Goal: Task Accomplishment & Management: Use online tool/utility

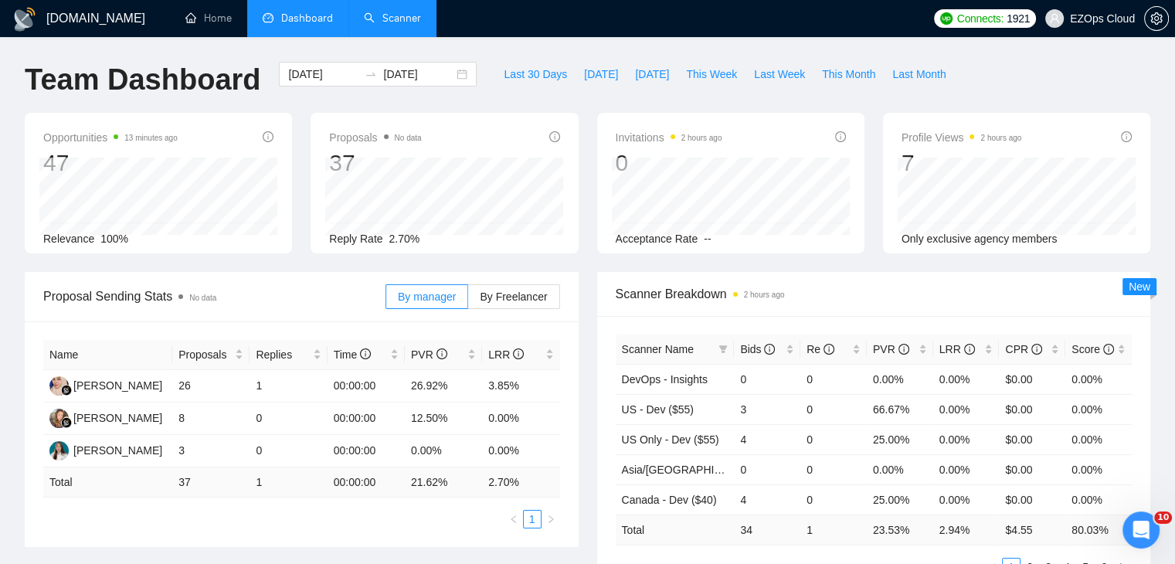
click at [410, 35] on li "Scanner" at bounding box center [392, 18] width 88 height 37
click at [726, 345] on icon "filter" at bounding box center [723, 349] width 8 height 8
click at [691, 87] on div "Last 30 Days Today Yesterday This Week Last Week This Month Last Month" at bounding box center [725, 87] width 478 height 51
click at [688, 66] on span "This Week" at bounding box center [711, 74] width 51 height 17
type input "[DATE]"
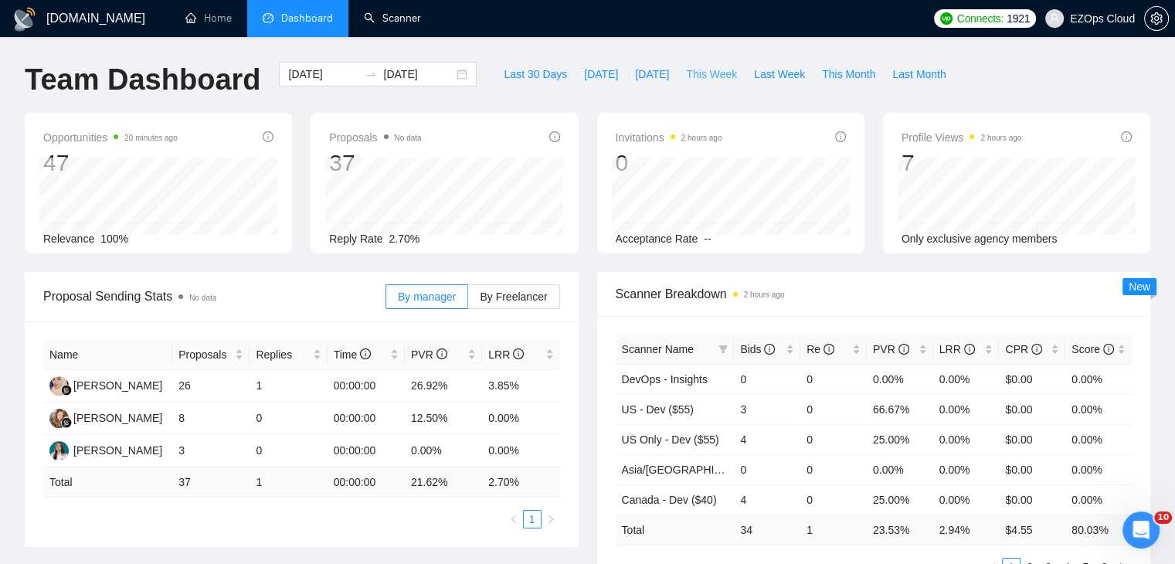
type input "[DATE]"
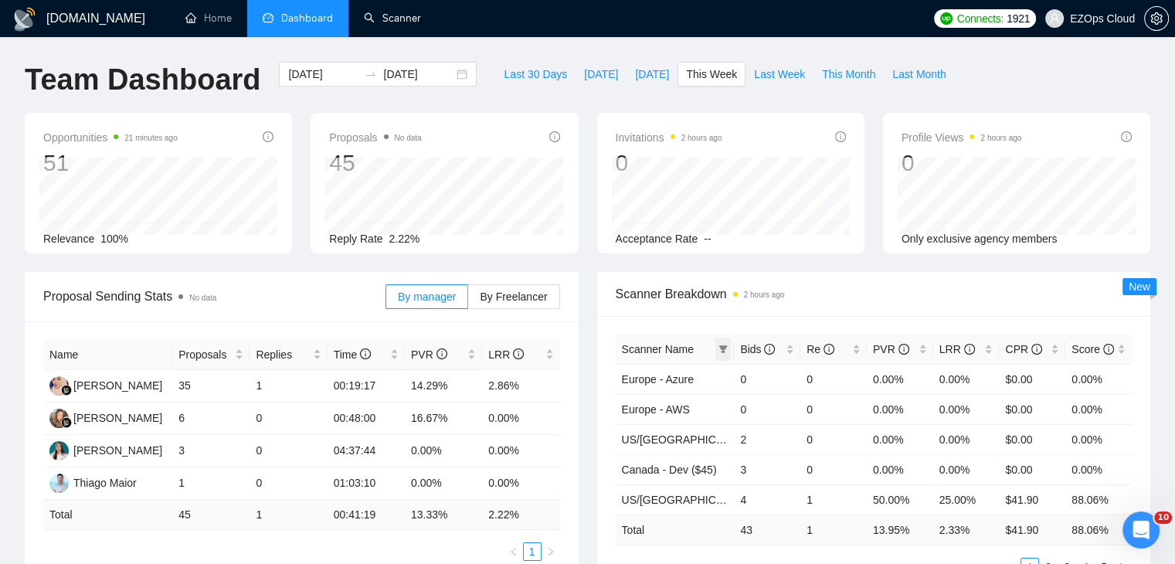
click at [725, 350] on icon "filter" at bounding box center [723, 349] width 9 height 9
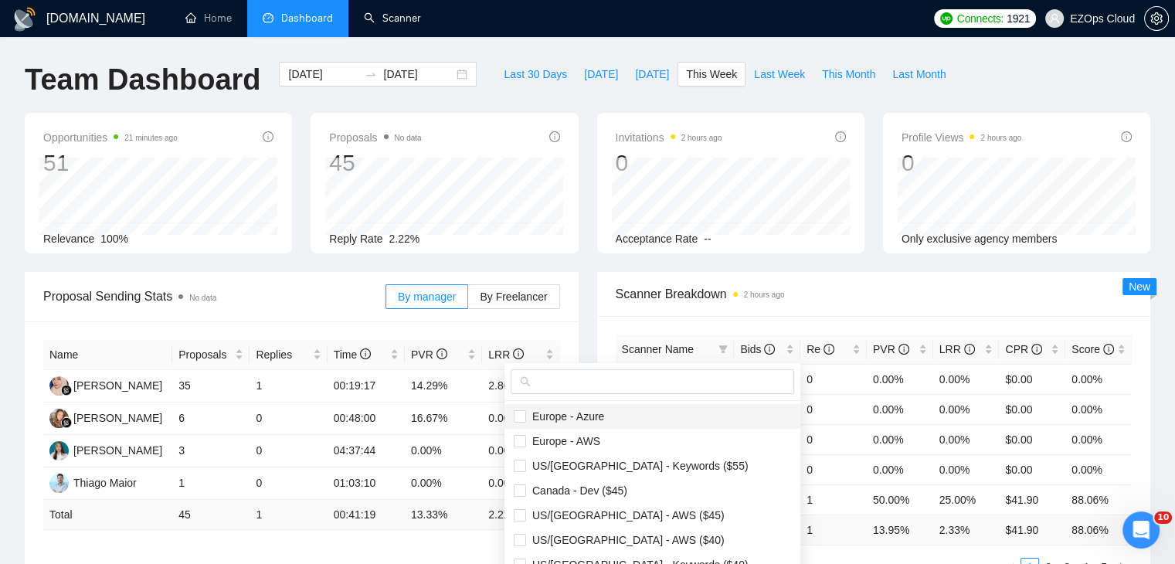
click at [649, 404] on li "Europe - Azure" at bounding box center [653, 416] width 296 height 25
click at [611, 410] on span "Europe - Azure" at bounding box center [652, 416] width 277 height 17
checkbox input "false"
click at [597, 381] on input "text" at bounding box center [659, 381] width 251 height 17
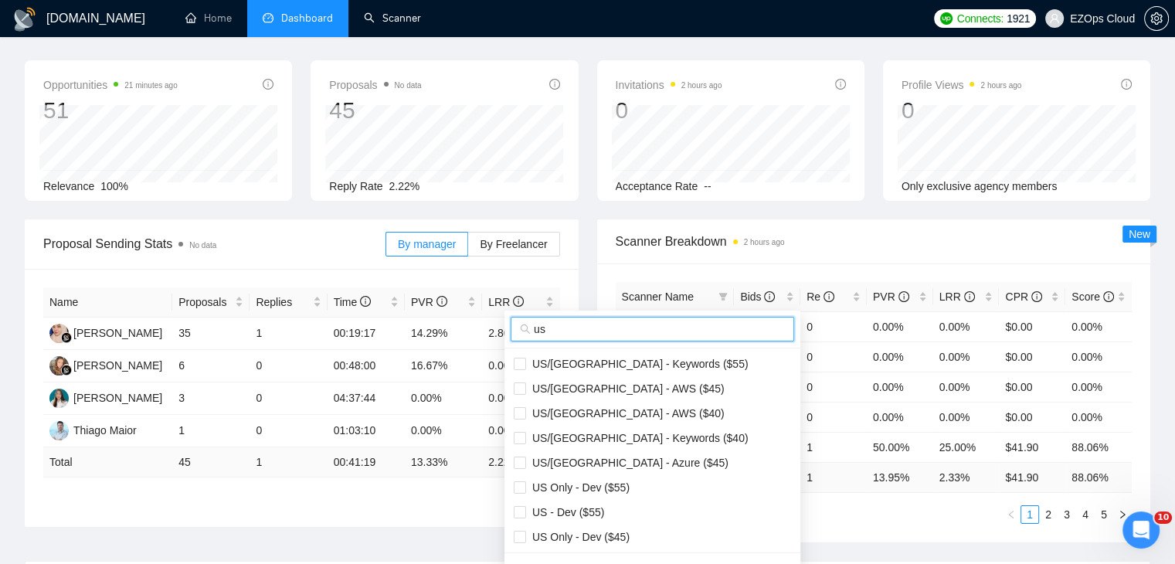
scroll to position [77, 0]
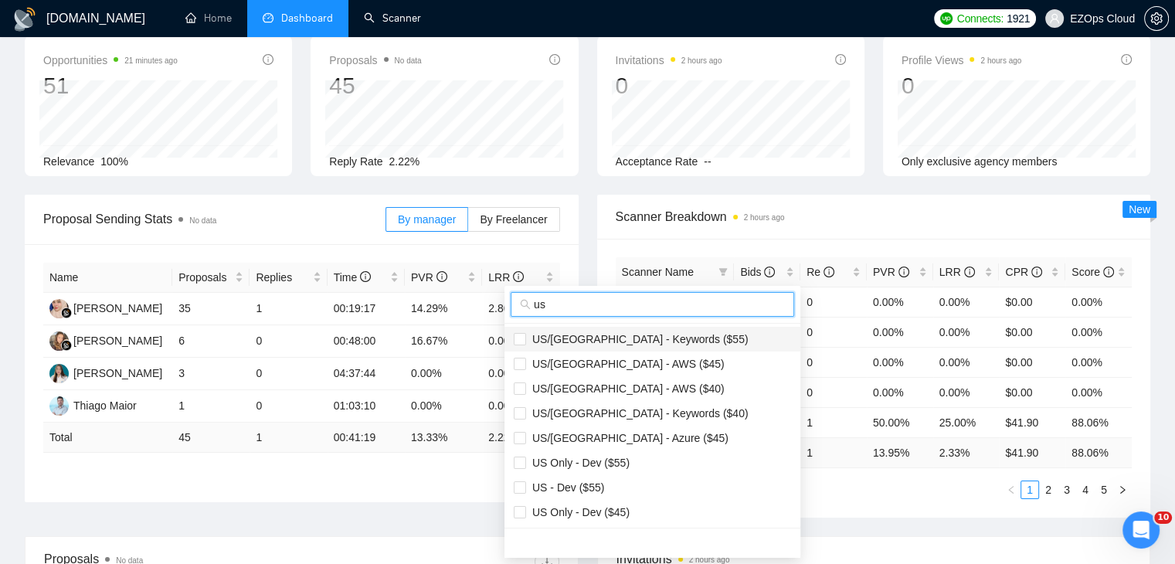
type input "us"
click at [651, 346] on span "US/[GEOGRAPHIC_DATA] - Keywords ($55)" at bounding box center [652, 339] width 277 height 17
checkbox input "true"
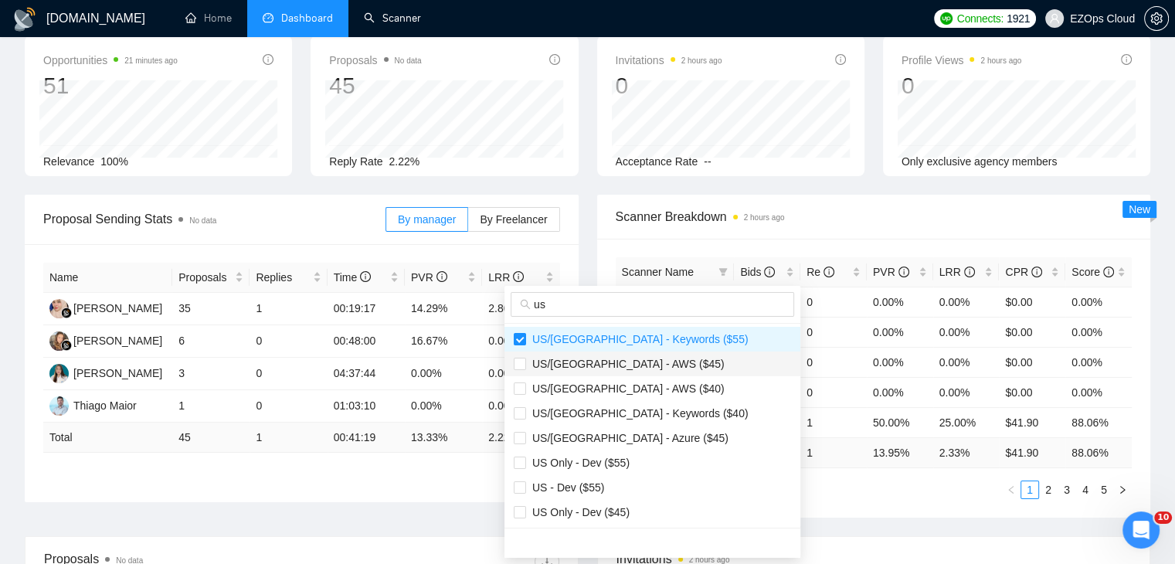
click at [646, 362] on span "US/[GEOGRAPHIC_DATA] - AWS ($45)" at bounding box center [652, 363] width 277 height 17
checkbox input "true"
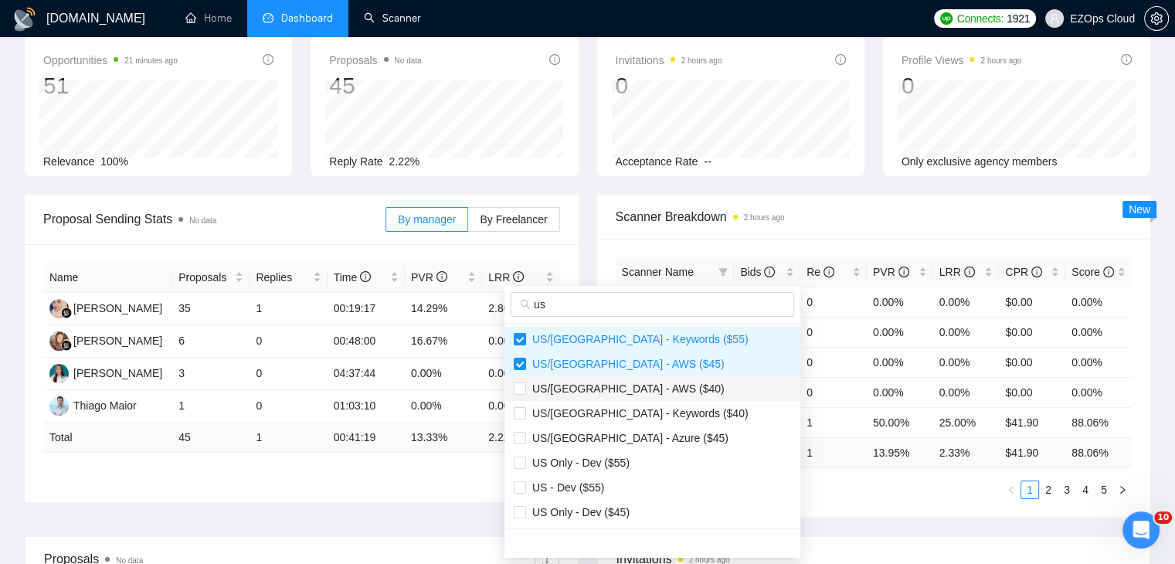
click at [642, 383] on span "US/[GEOGRAPHIC_DATA] - AWS ($40)" at bounding box center [625, 388] width 199 height 12
checkbox input "true"
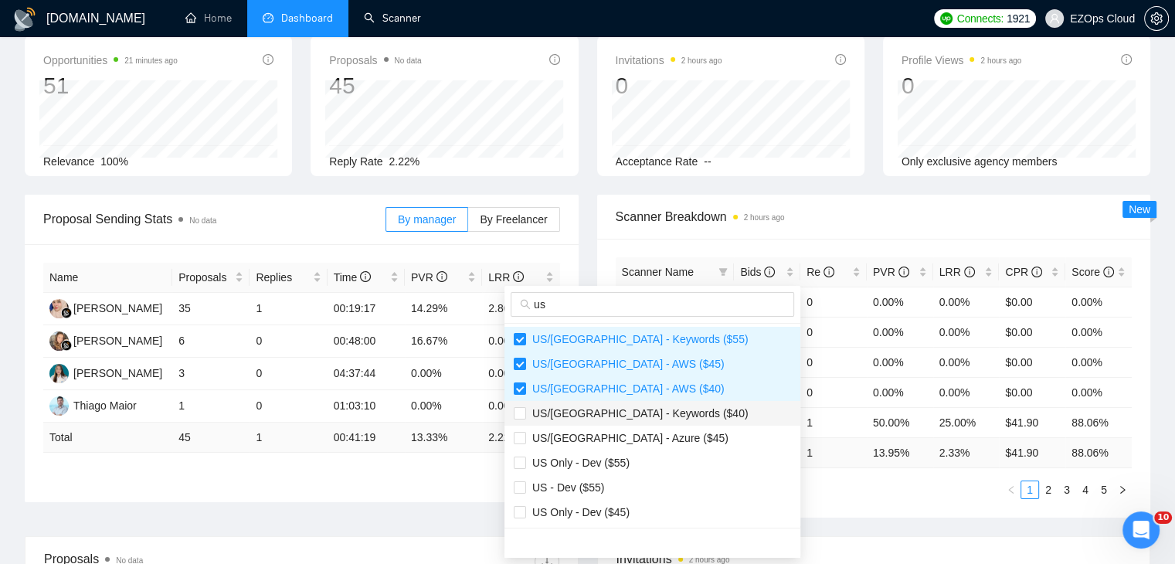
click at [642, 415] on span "US/[GEOGRAPHIC_DATA] - Keywords ($40)" at bounding box center [637, 413] width 223 height 12
checkbox input "true"
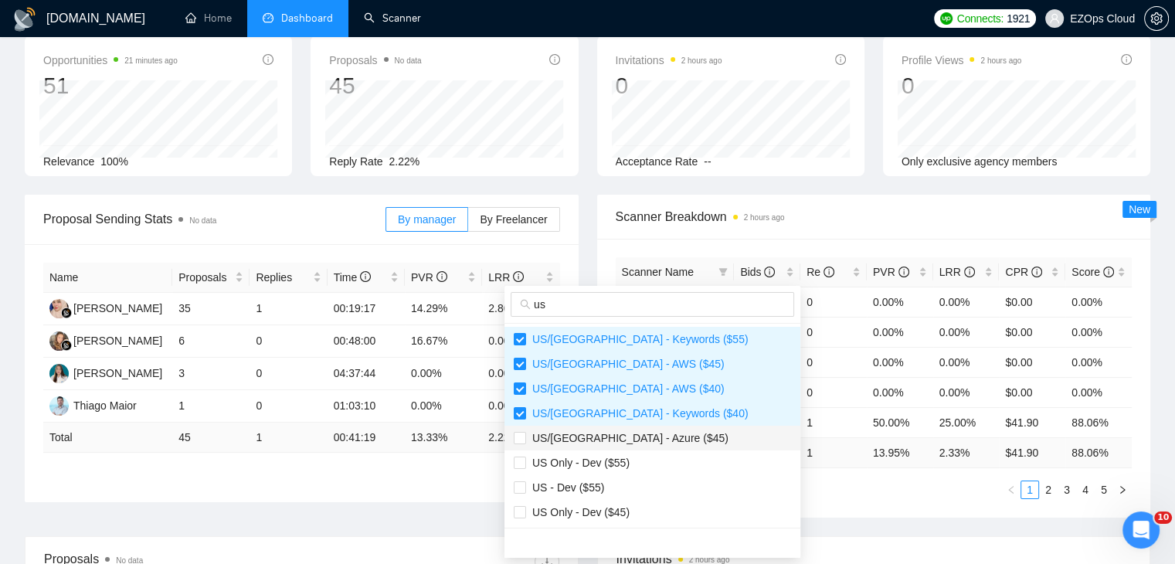
click at [639, 444] on span "US/[GEOGRAPHIC_DATA] - Azure ($45)" at bounding box center [627, 438] width 202 height 12
checkbox input "true"
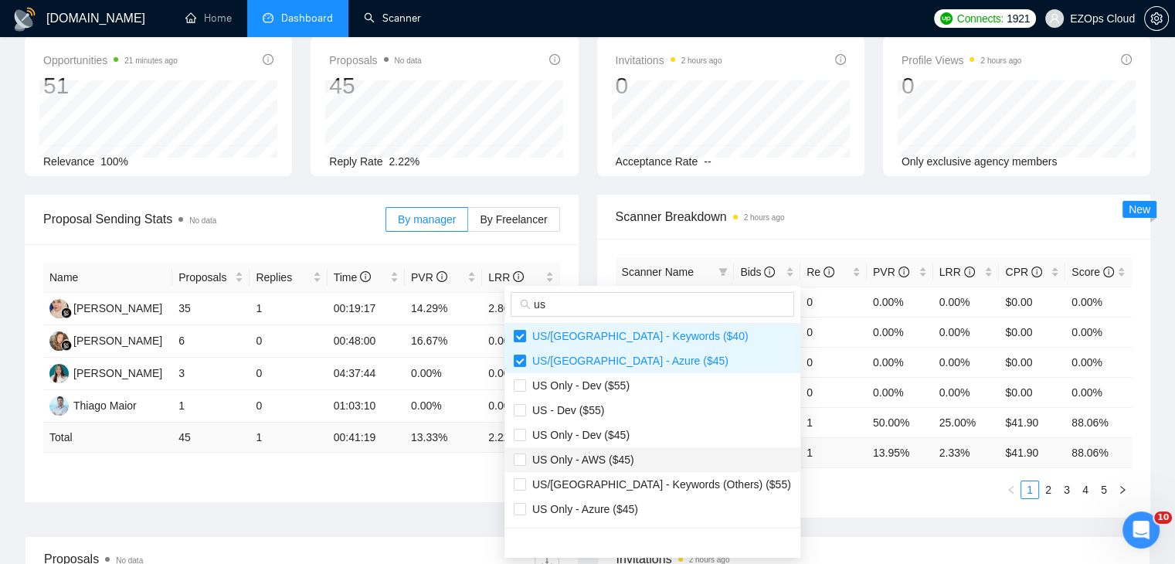
click at [610, 461] on span "US Only - AWS ($45)" at bounding box center [580, 460] width 108 height 12
checkbox input "true"
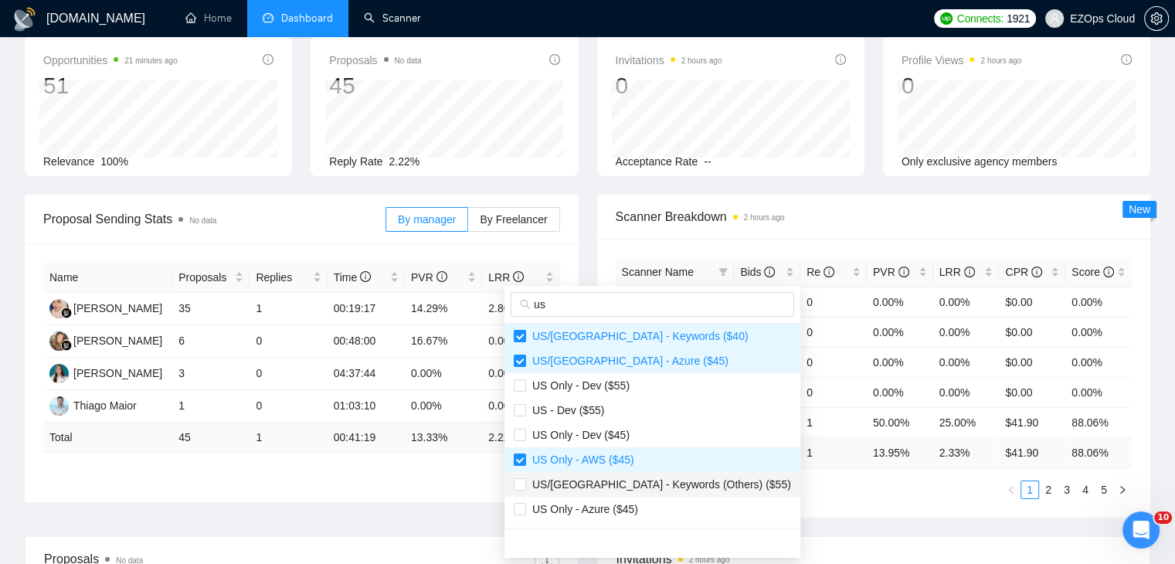
scroll to position [155, 0]
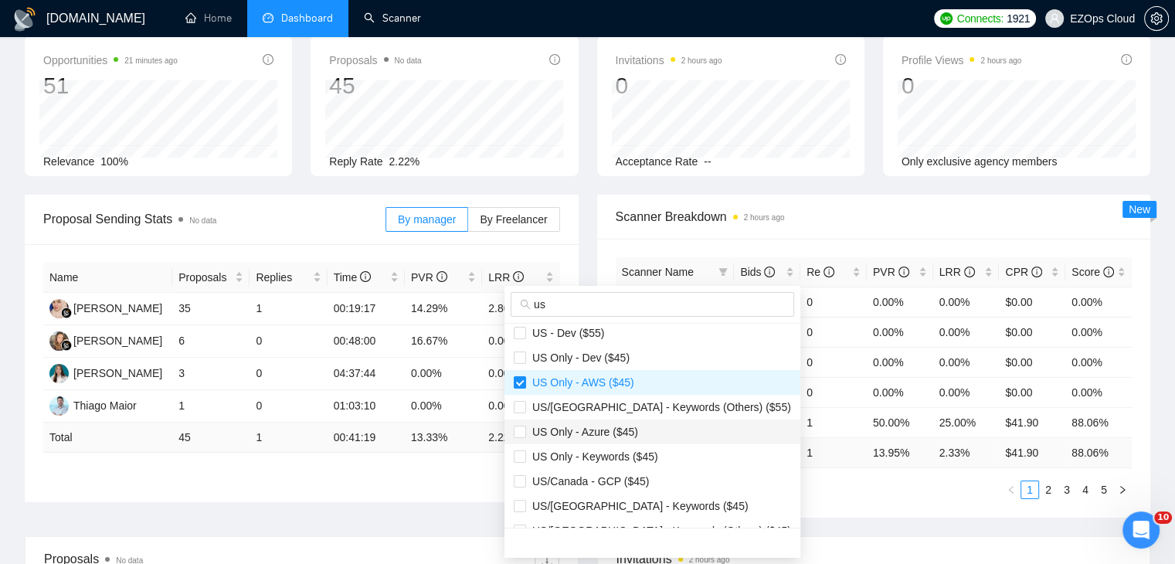
click at [623, 433] on span "US Only - Azure ($45)" at bounding box center [582, 432] width 112 height 12
checkbox input "true"
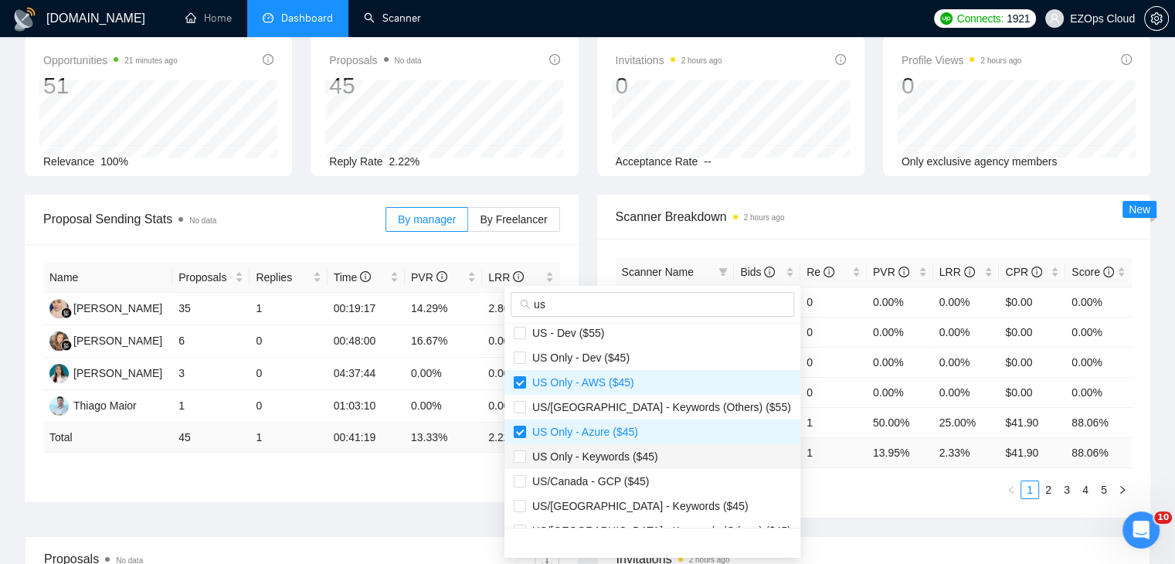
click at [634, 461] on span "US Only - Keywords ($45)" at bounding box center [592, 456] width 132 height 12
checkbox input "true"
click at [639, 494] on li "US/[GEOGRAPHIC_DATA] - Keywords ($45)" at bounding box center [653, 506] width 296 height 25
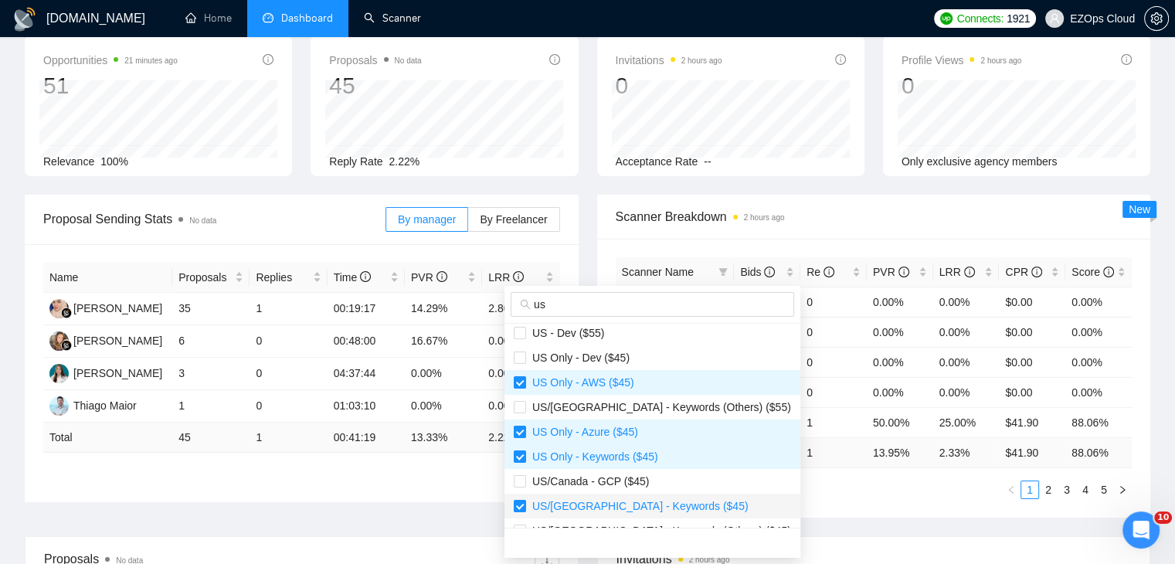
click at [650, 515] on li "US/[GEOGRAPHIC_DATA] - Keywords ($45)" at bounding box center [653, 506] width 296 height 25
checkbox input "false"
click at [635, 480] on span "US/Canada - GCP ($45)" at bounding box center [587, 481] width 123 height 12
checkbox input "true"
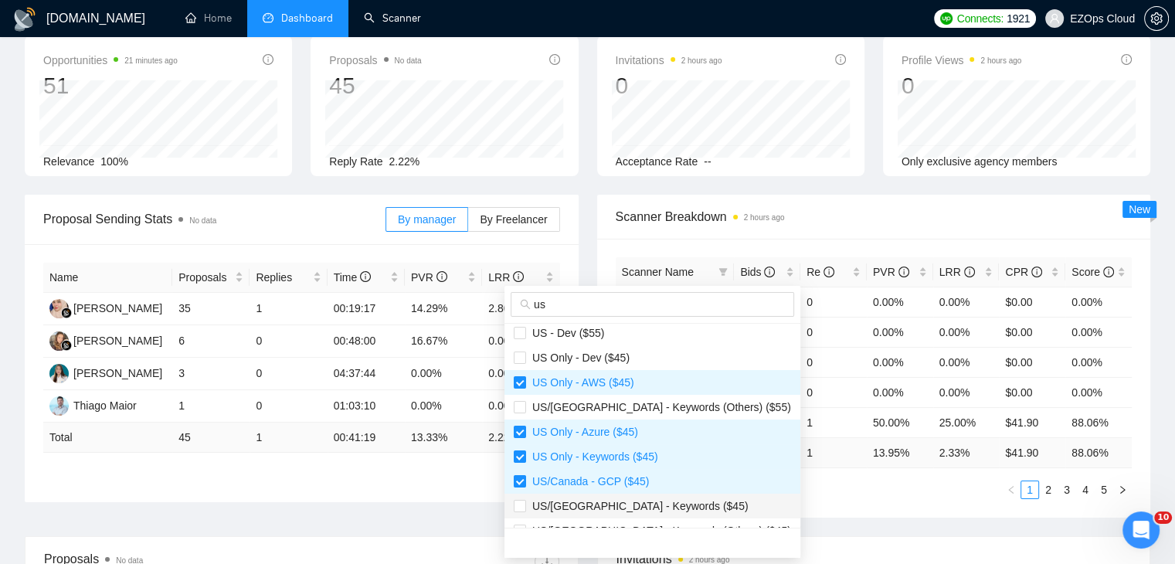
click at [647, 501] on span "US/[GEOGRAPHIC_DATA] - Keywords ($45)" at bounding box center [637, 506] width 223 height 12
checkbox input "true"
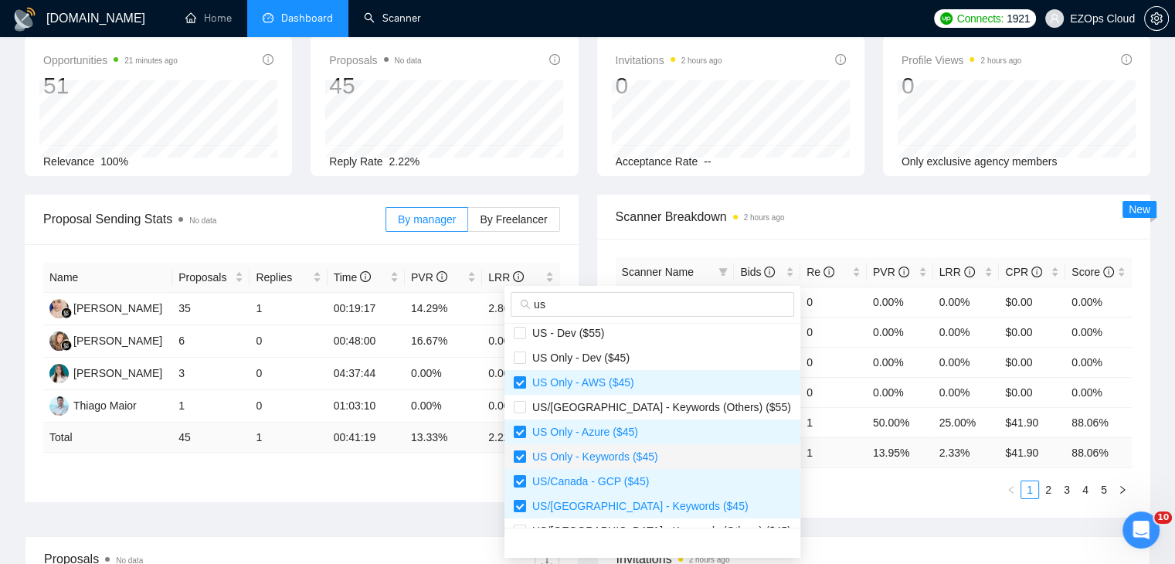
scroll to position [232, 0]
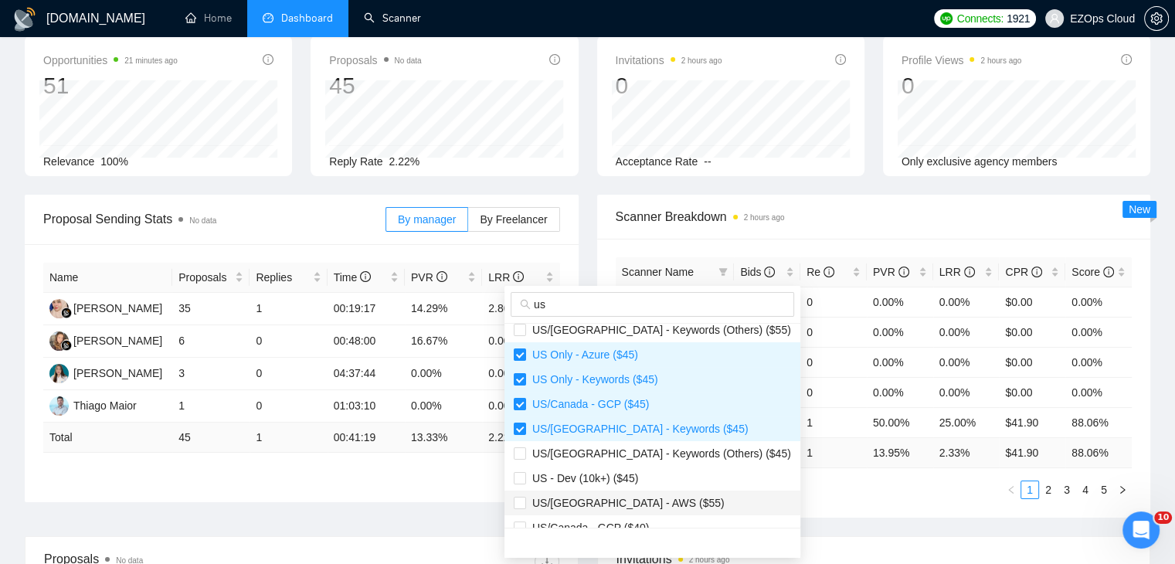
click at [624, 498] on span "US/[GEOGRAPHIC_DATA] - AWS ($55)" at bounding box center [625, 503] width 199 height 12
checkbox input "true"
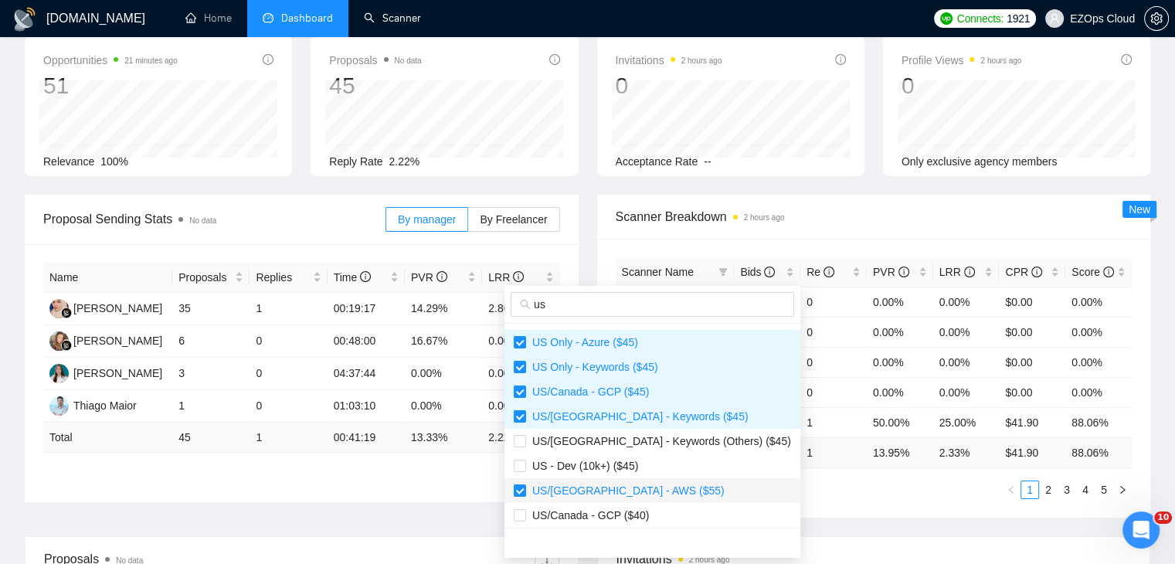
scroll to position [247, 0]
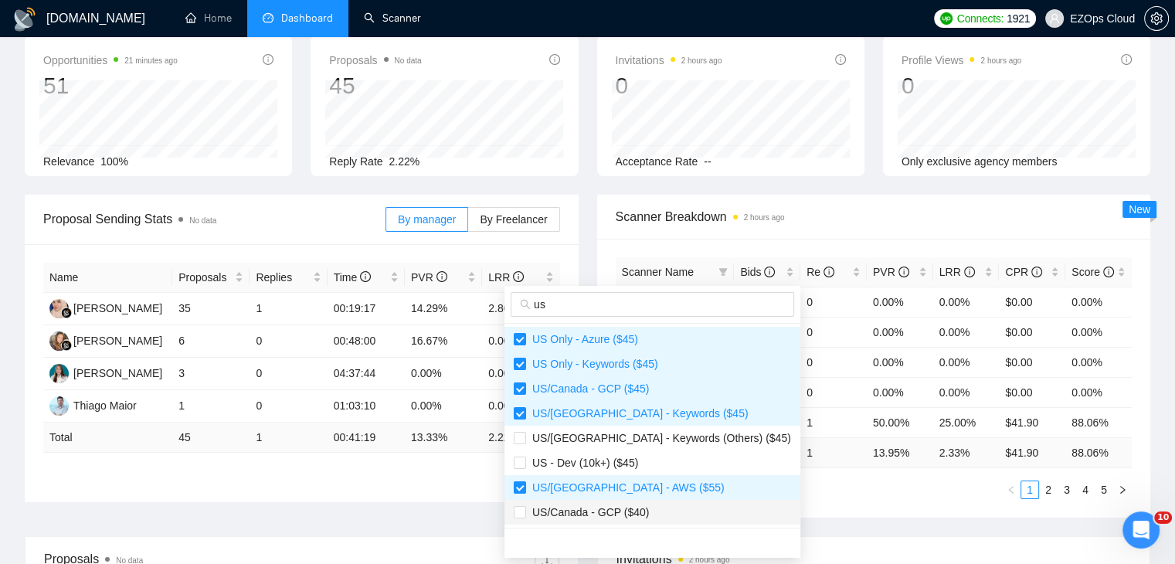
click at [639, 508] on span "US/Canada - GCP ($40)" at bounding box center [587, 512] width 123 height 12
checkbox input "true"
click at [836, 492] on ul "1 2 3 4 5" at bounding box center [874, 490] width 517 height 19
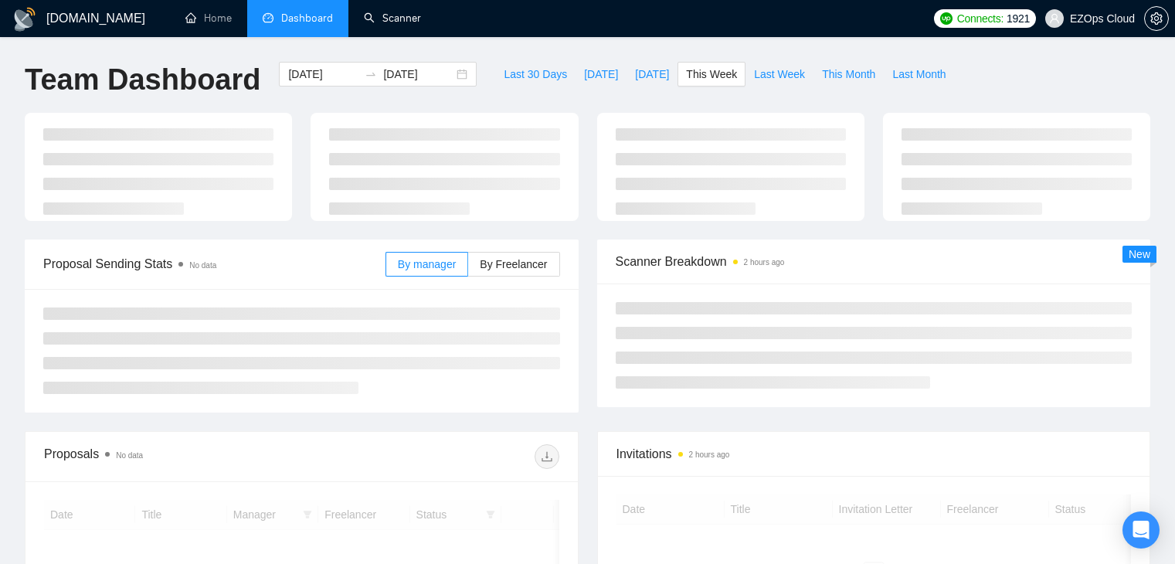
click at [382, 22] on link "Scanner" at bounding box center [392, 18] width 57 height 13
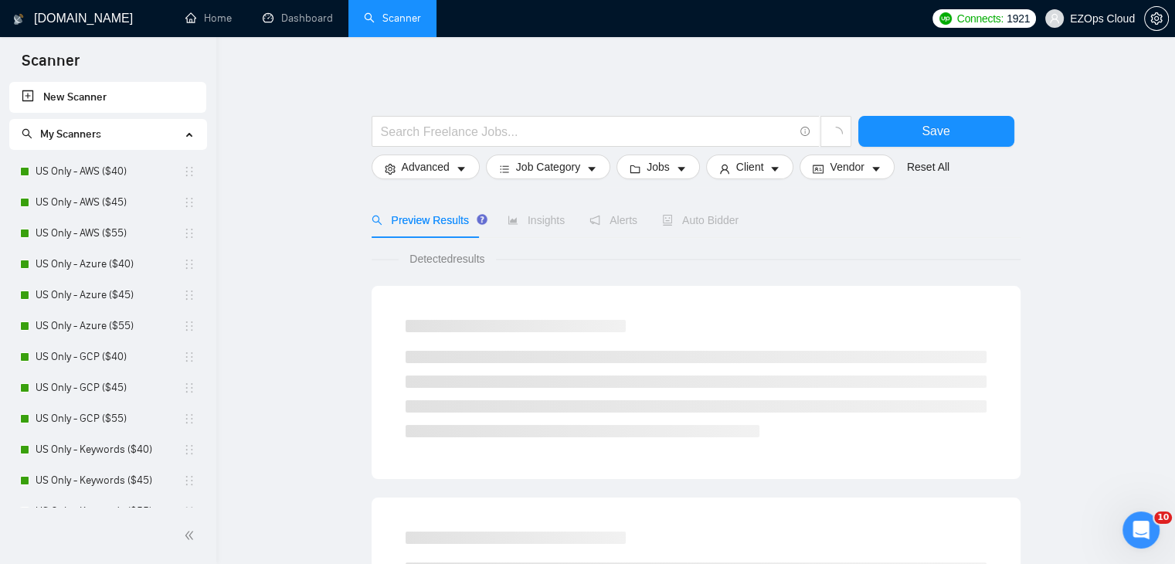
drag, startPoint x: 107, startPoint y: 171, endPoint x: 109, endPoint y: 18, distance: 153.0
click at [107, 171] on link "US Only - AWS ($40)" at bounding box center [110, 171] width 148 height 31
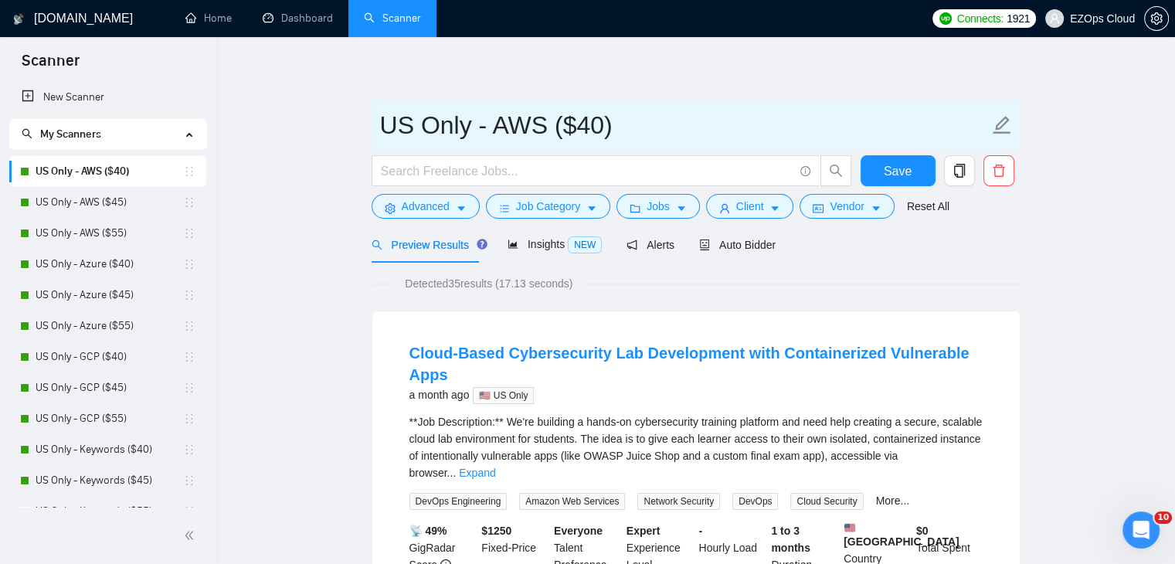
drag, startPoint x: 638, startPoint y: 124, endPoint x: 365, endPoint y: 100, distance: 273.7
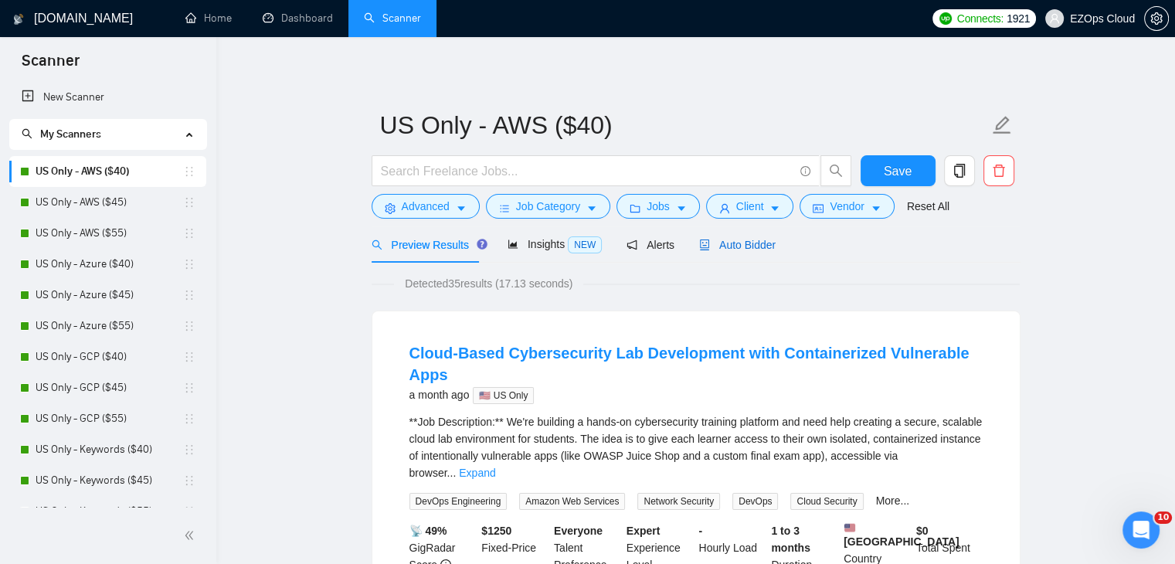
click at [717, 247] on span "Auto Bidder" at bounding box center [737, 245] width 76 height 12
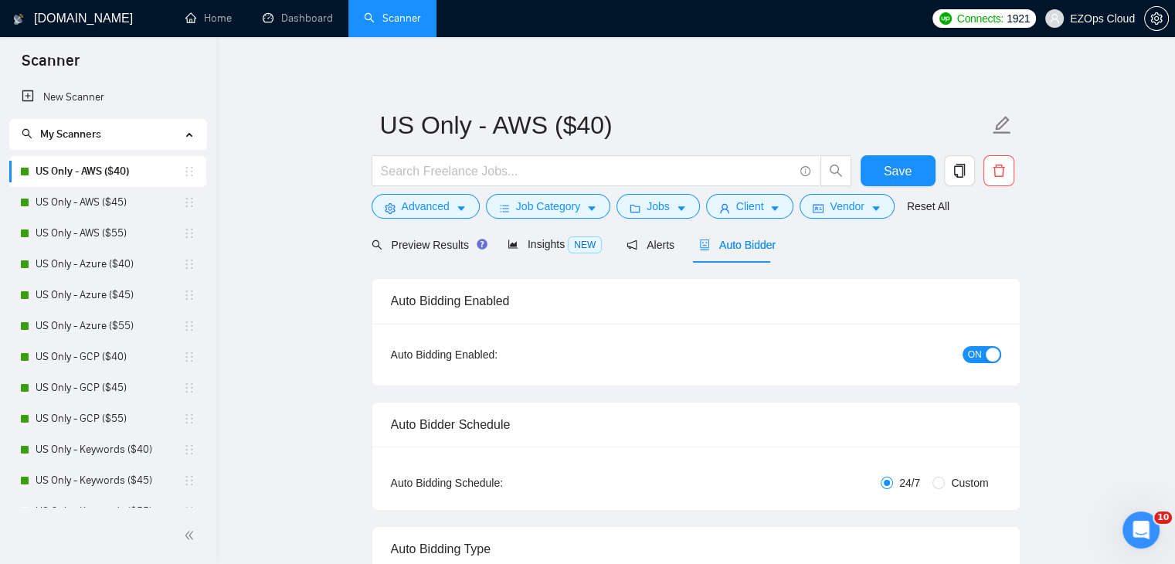
checkbox input "true"
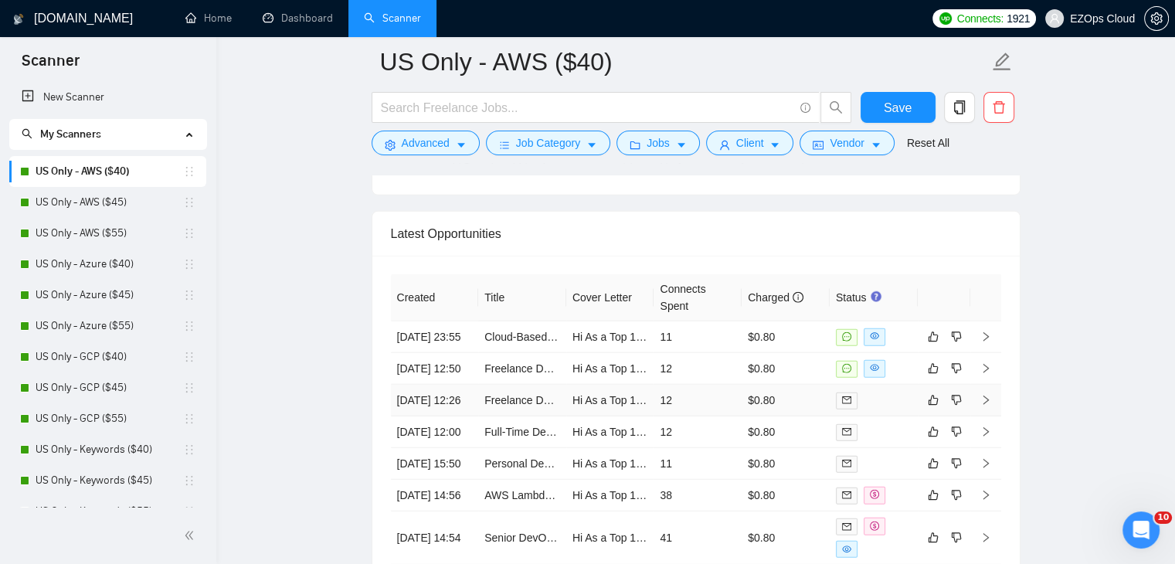
scroll to position [4078, 0]
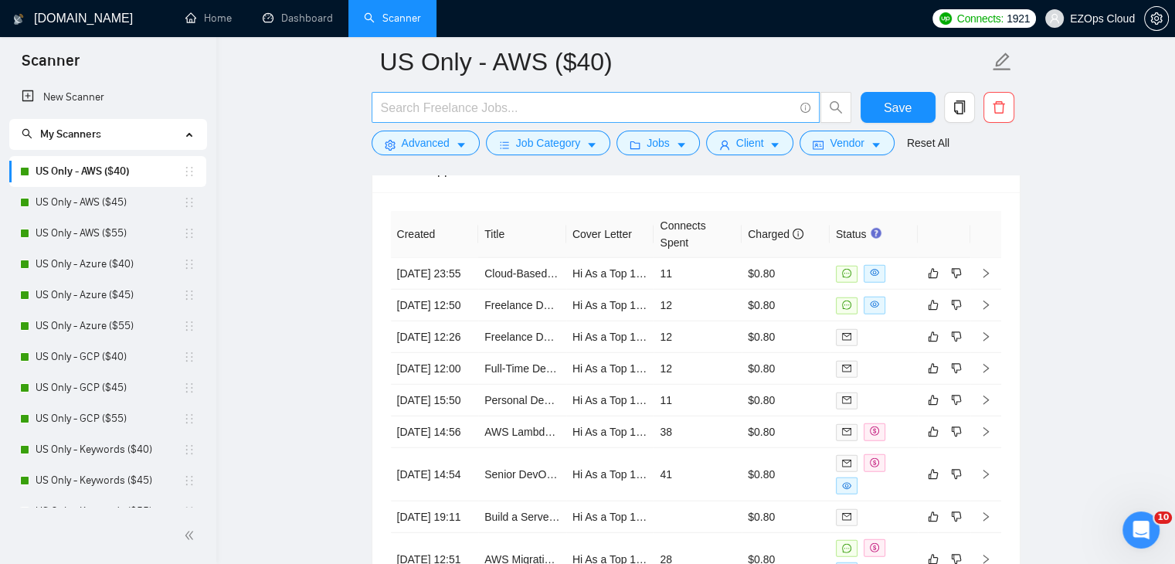
click at [98, 202] on link "US Only - AWS ($45)" at bounding box center [110, 202] width 148 height 31
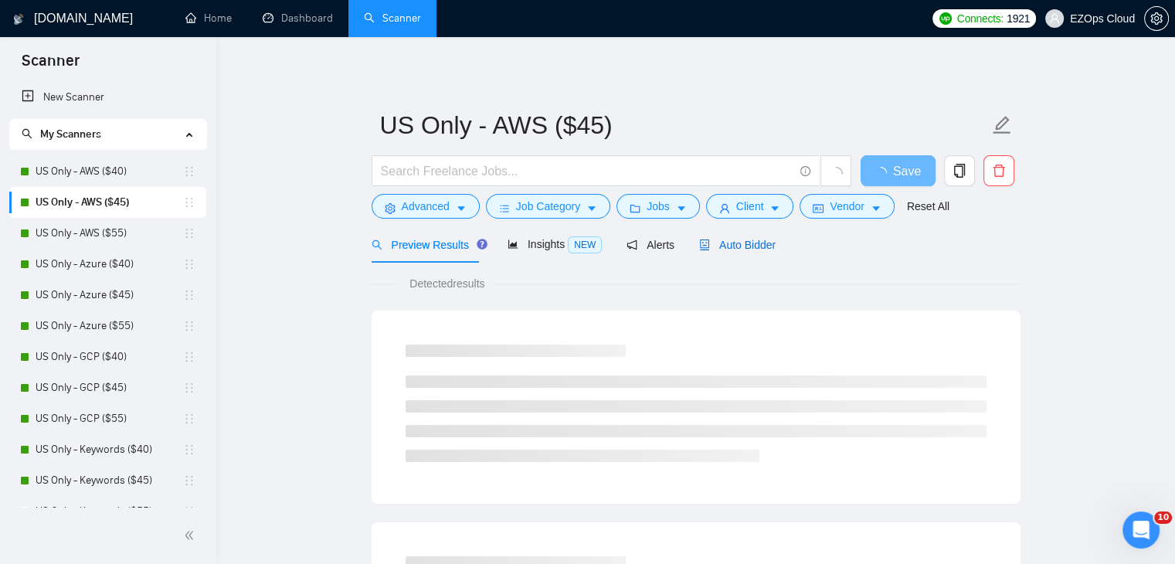
click at [729, 241] on span "Auto Bidder" at bounding box center [737, 245] width 76 height 12
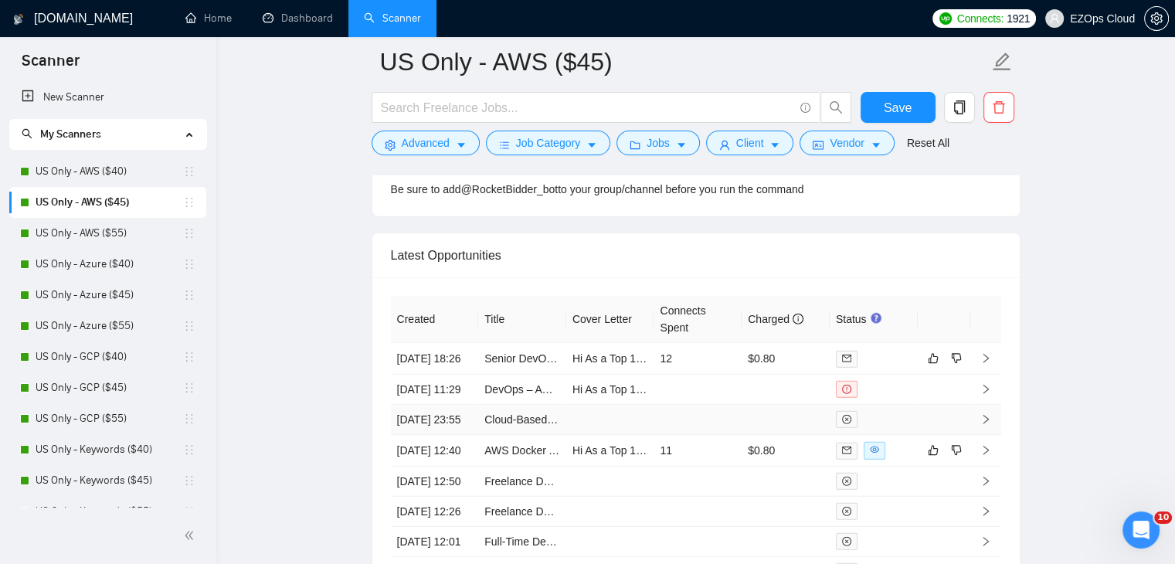
scroll to position [4021, 0]
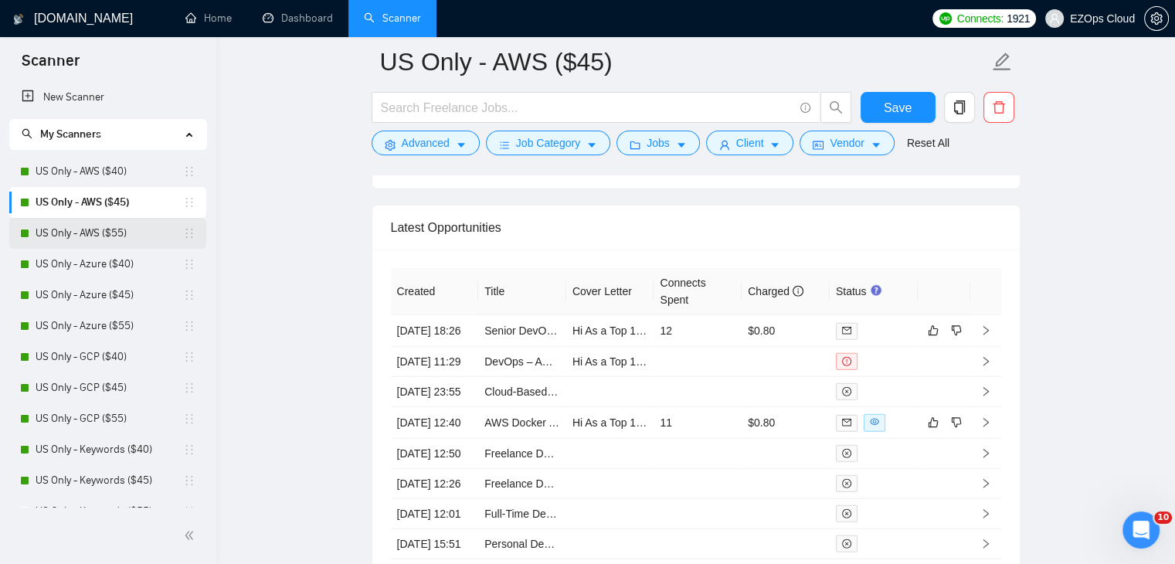
click at [109, 229] on link "US Only - AWS ($55)" at bounding box center [110, 233] width 148 height 31
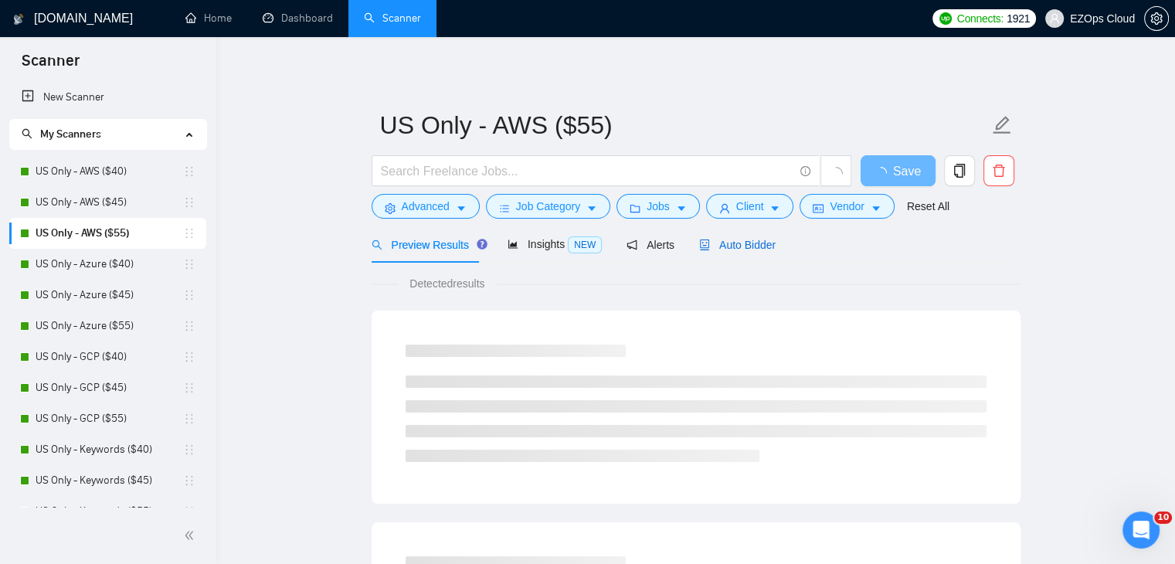
drag, startPoint x: 720, startPoint y: 240, endPoint x: 1186, endPoint y: 486, distance: 526.7
click at [720, 240] on span "Auto Bidder" at bounding box center [737, 245] width 76 height 12
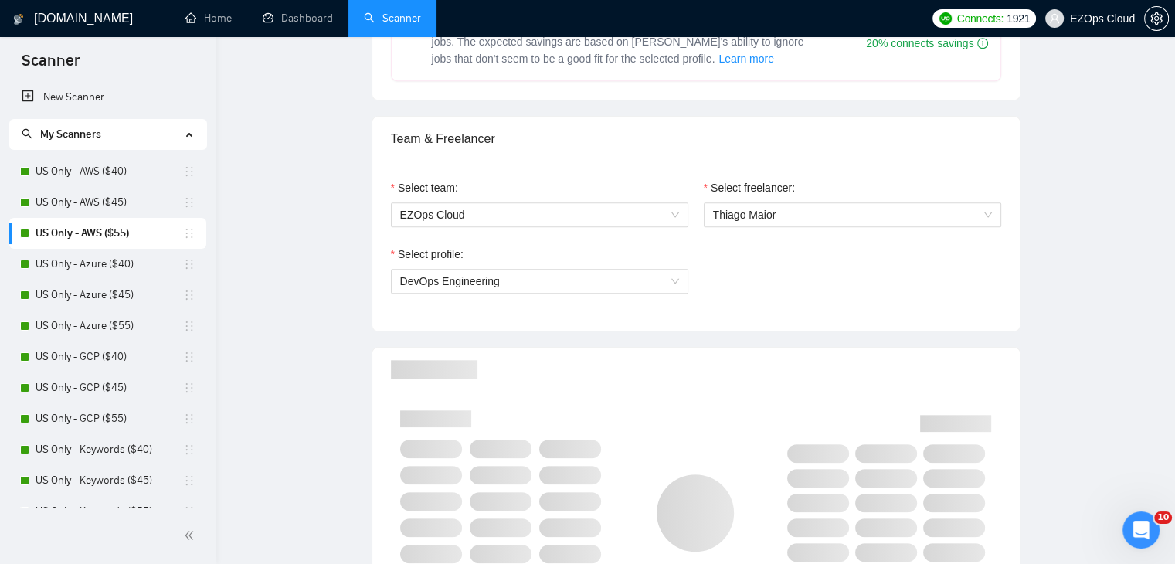
checkbox input "true"
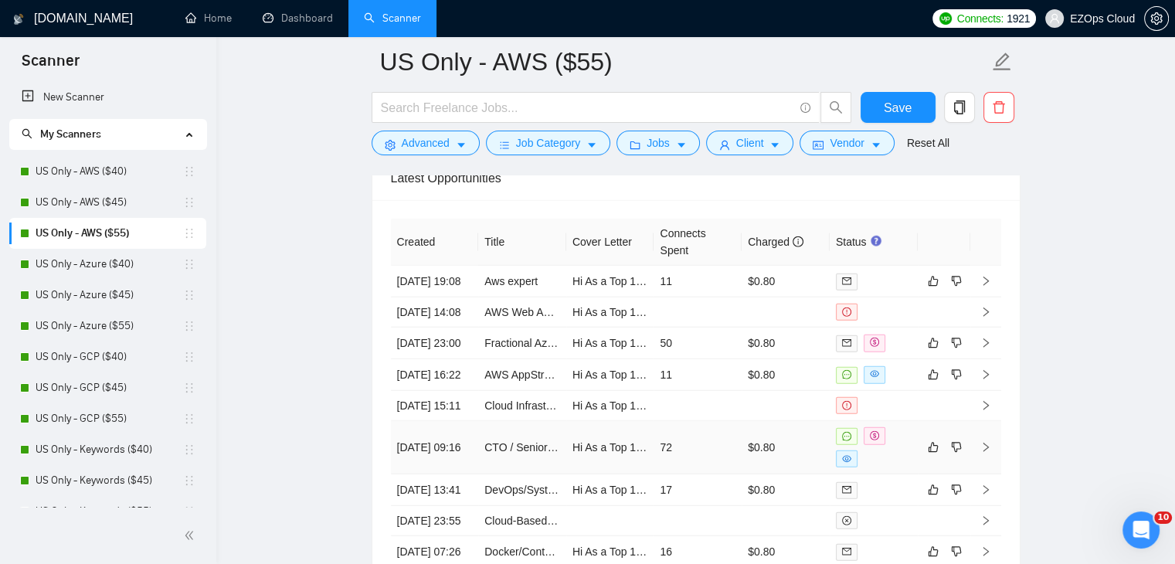
scroll to position [4060, 0]
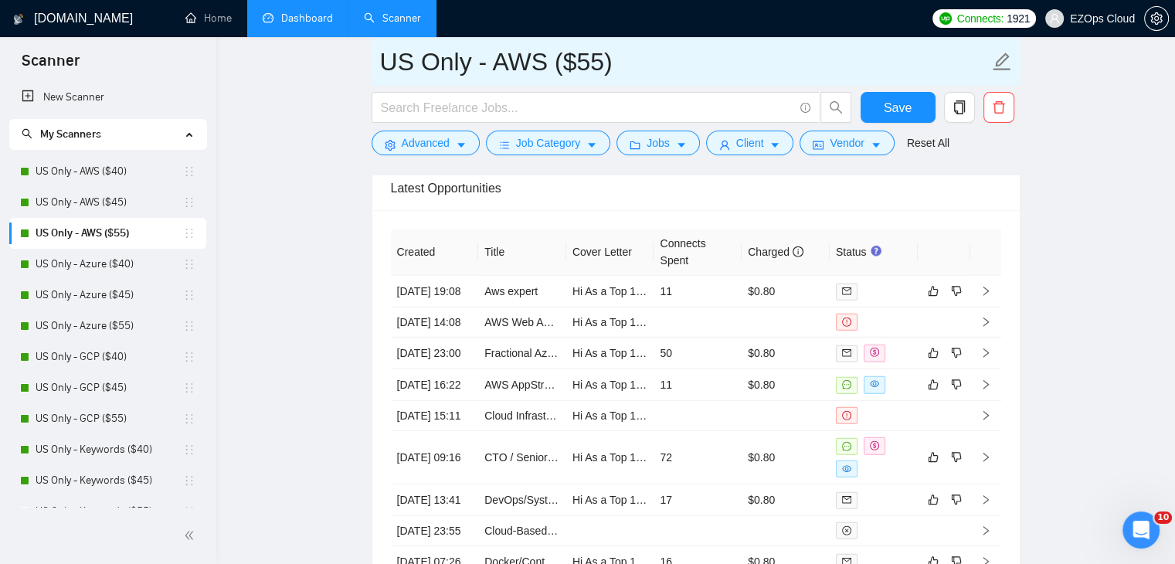
drag, startPoint x: 675, startPoint y: 69, endPoint x: 277, endPoint y: 32, distance: 399.6
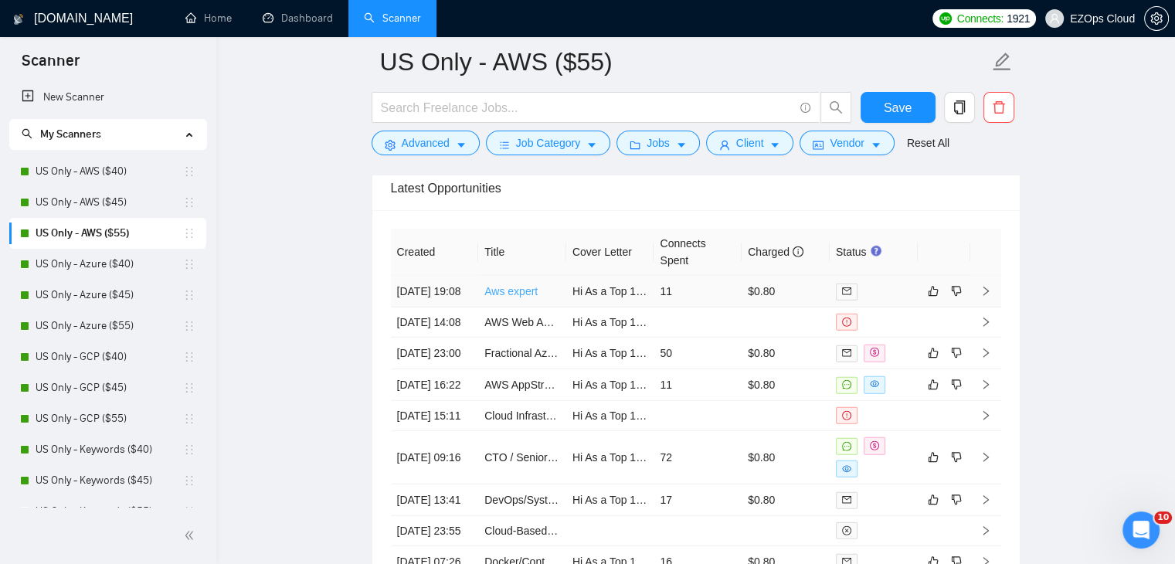
click at [510, 291] on link "Aws expert" at bounding box center [510, 291] width 53 height 12
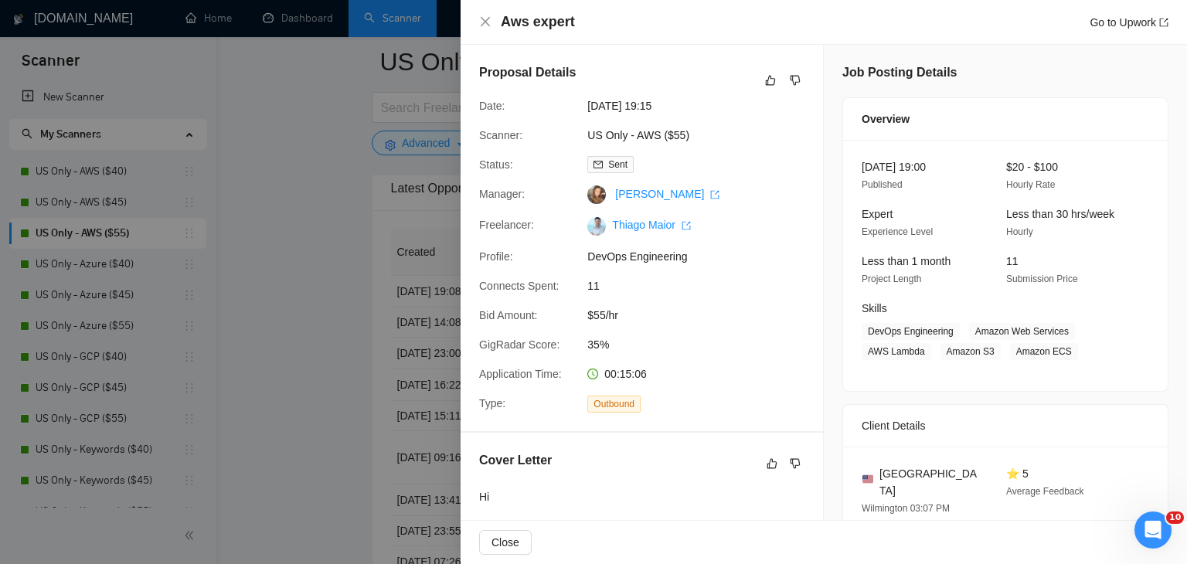
click at [124, 259] on div at bounding box center [593, 282] width 1187 height 564
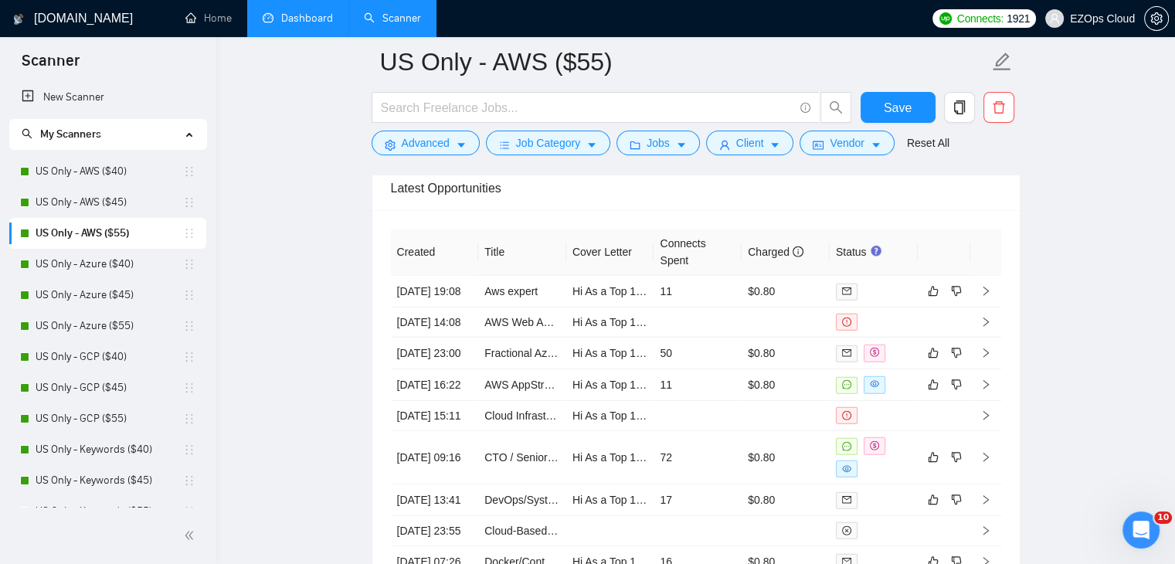
drag, startPoint x: 126, startPoint y: 262, endPoint x: 312, endPoint y: 7, distance: 315.7
click at [126, 262] on link "US Only - Azure ($40)" at bounding box center [110, 264] width 148 height 31
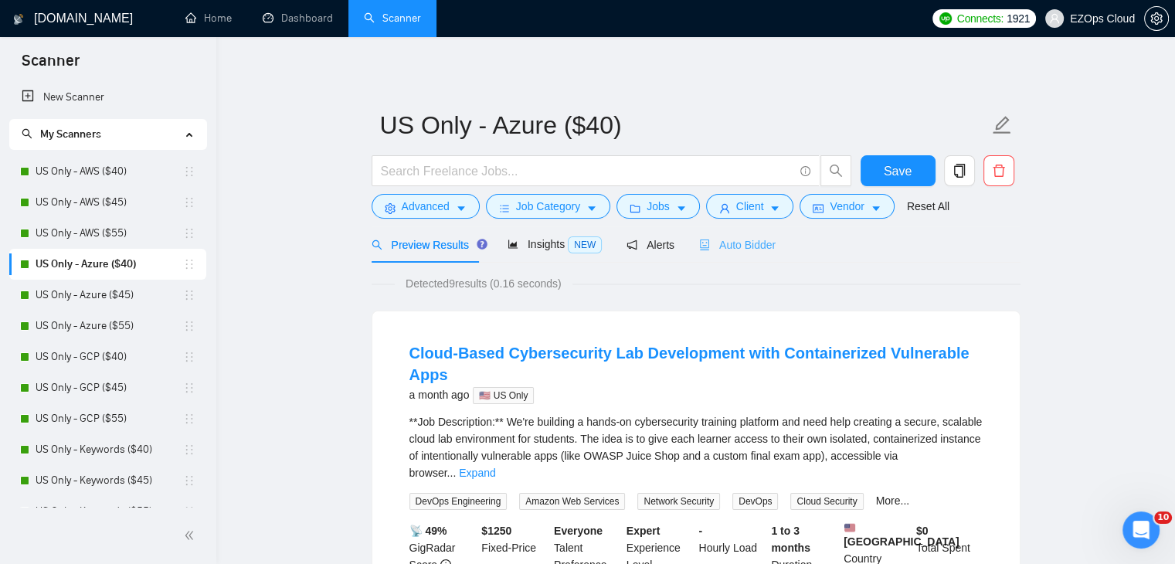
click at [740, 229] on div "Auto Bidder" at bounding box center [737, 244] width 76 height 36
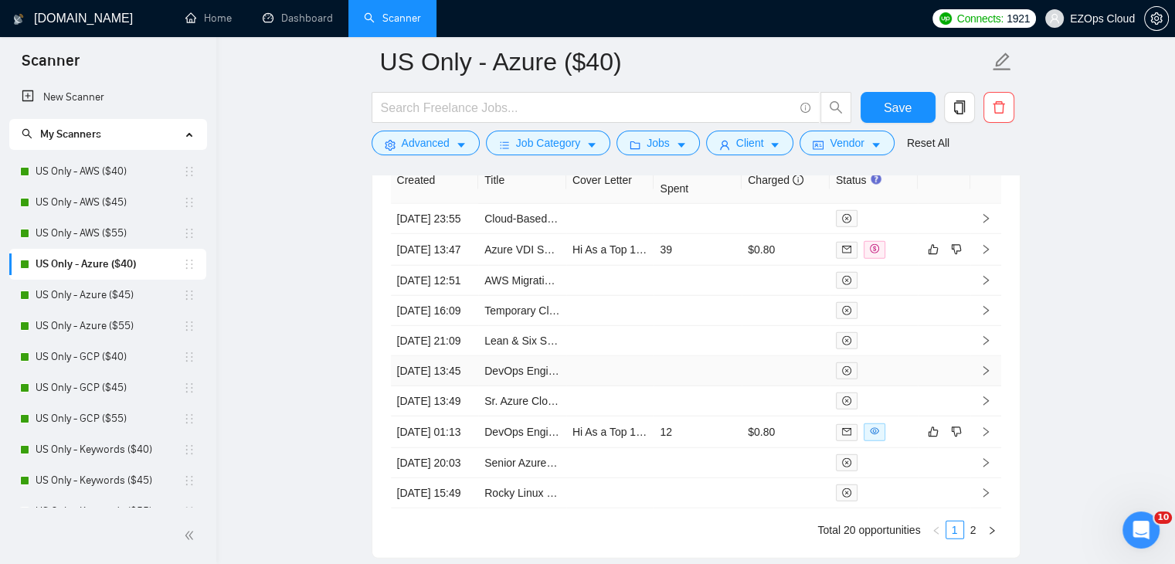
scroll to position [4030, 0]
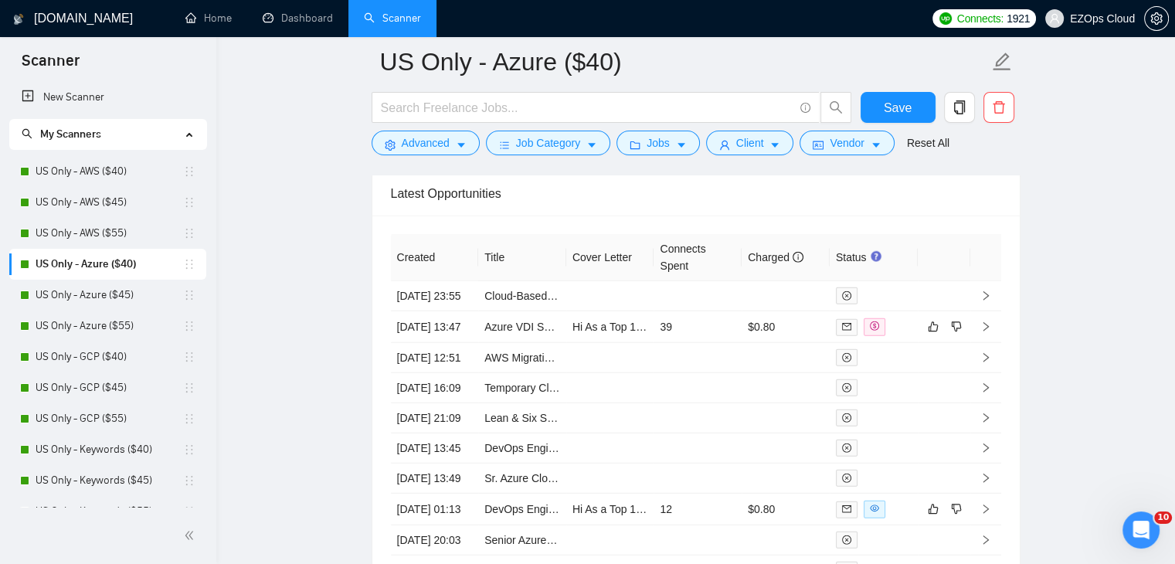
click at [86, 299] on link "US Only - Azure ($45)" at bounding box center [110, 295] width 148 height 31
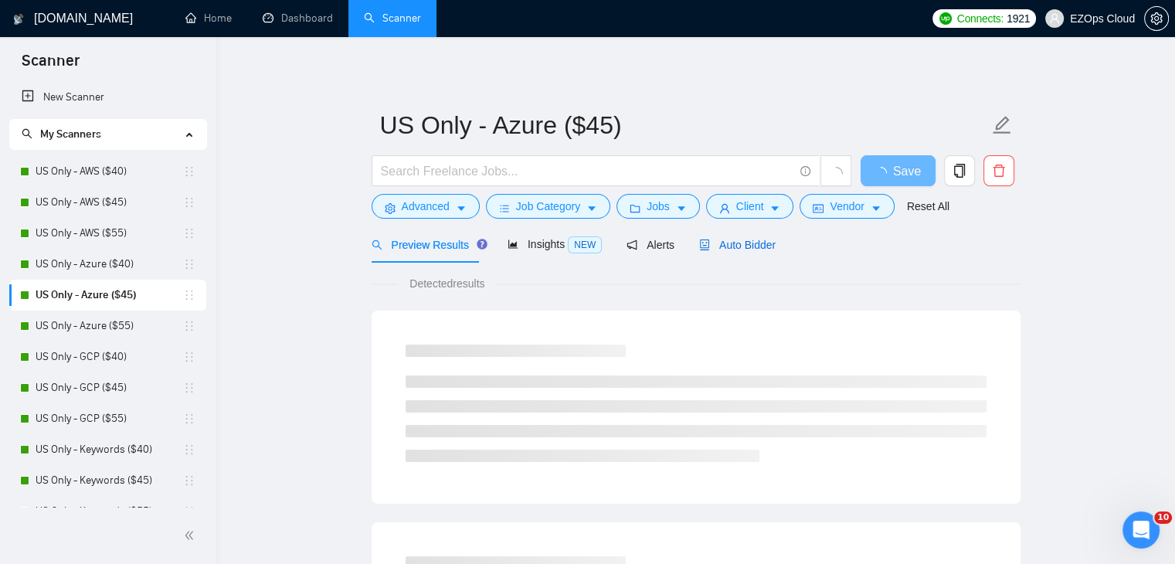
click at [732, 239] on span "Auto Bidder" at bounding box center [737, 245] width 76 height 12
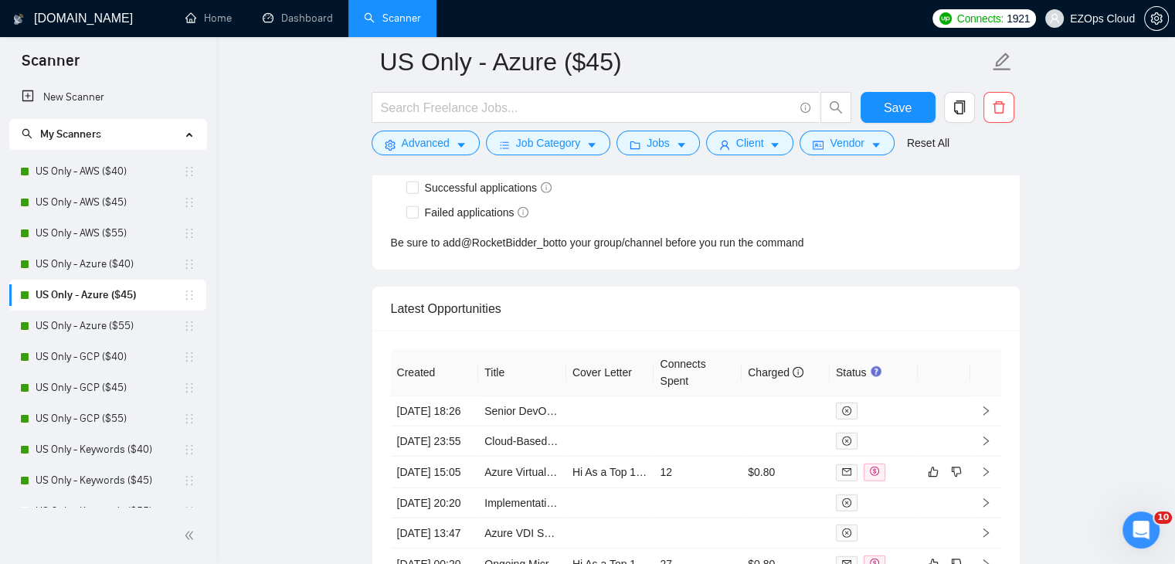
scroll to position [3992, 0]
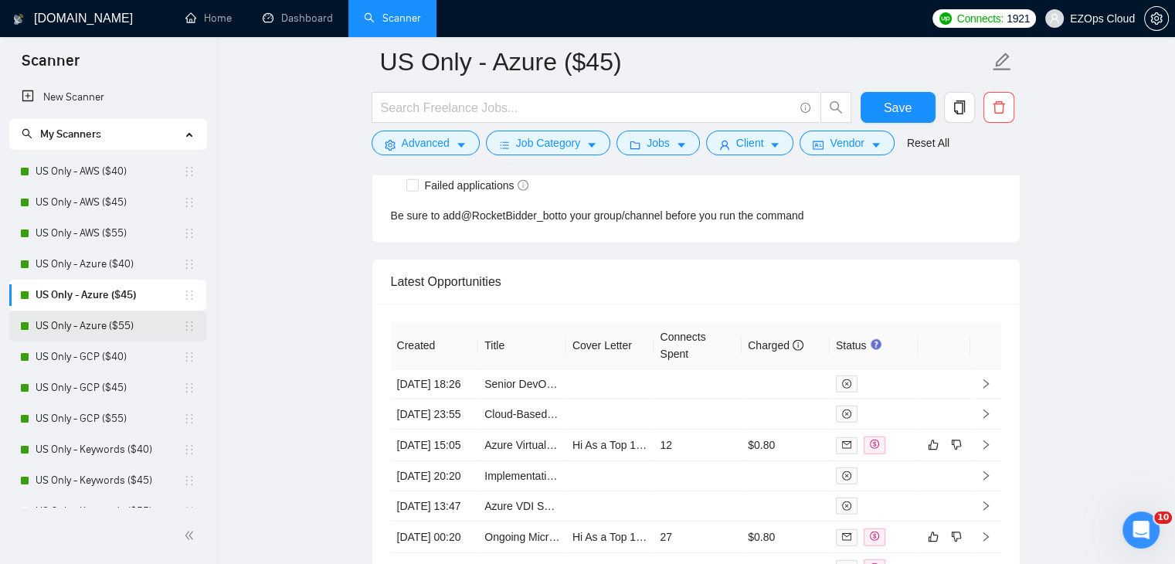
click at [121, 329] on link "US Only - Azure ($55)" at bounding box center [110, 326] width 148 height 31
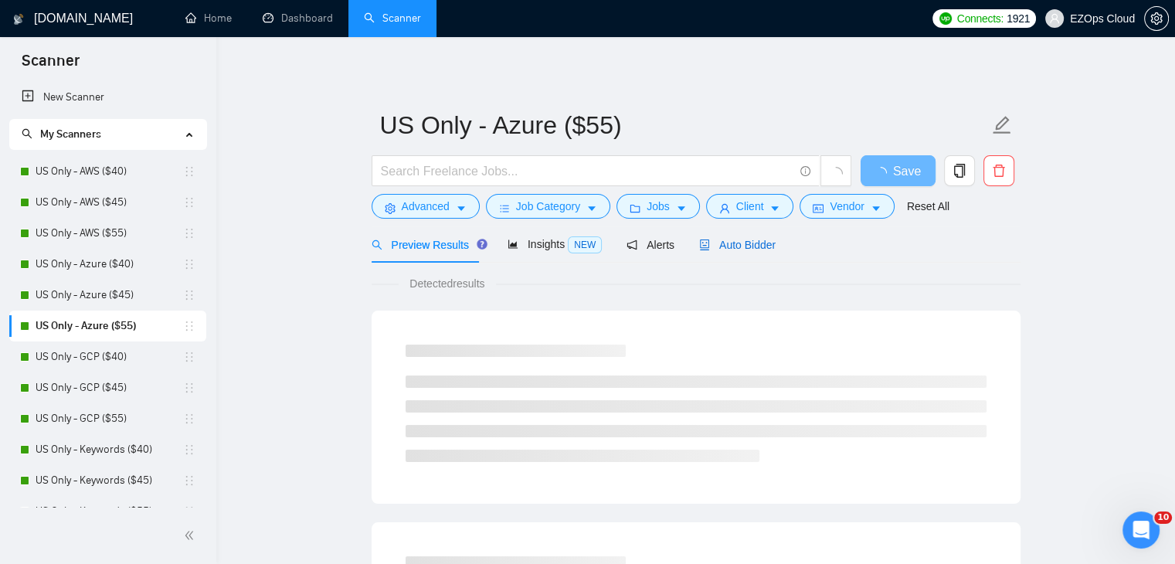
click at [735, 251] on span "Auto Bidder" at bounding box center [737, 245] width 76 height 12
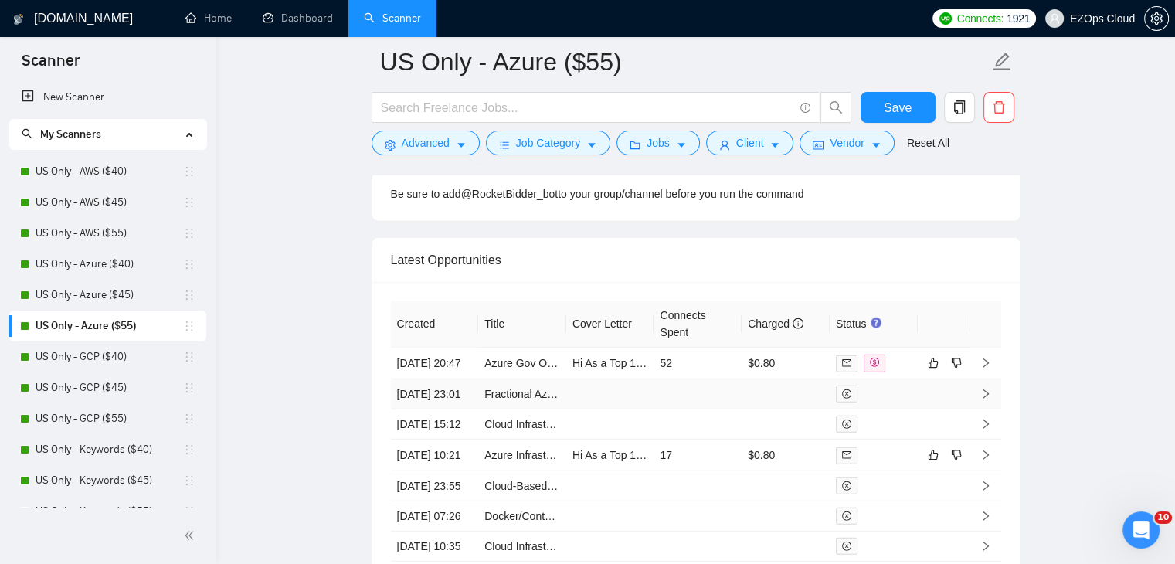
scroll to position [4091, 0]
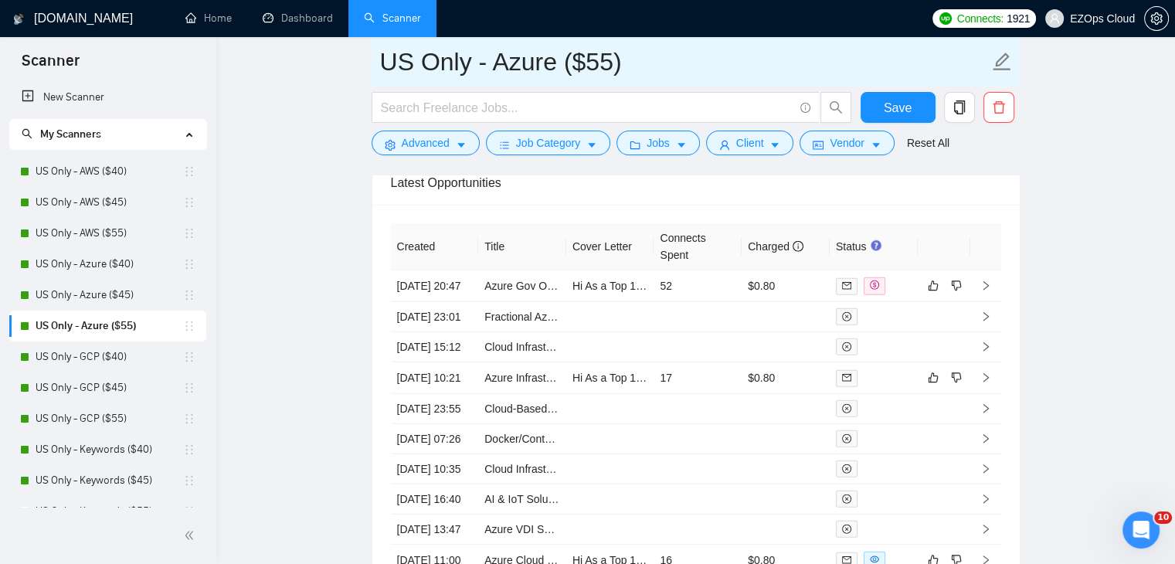
drag, startPoint x: 671, startPoint y: 68, endPoint x: 314, endPoint y: 73, distance: 357.0
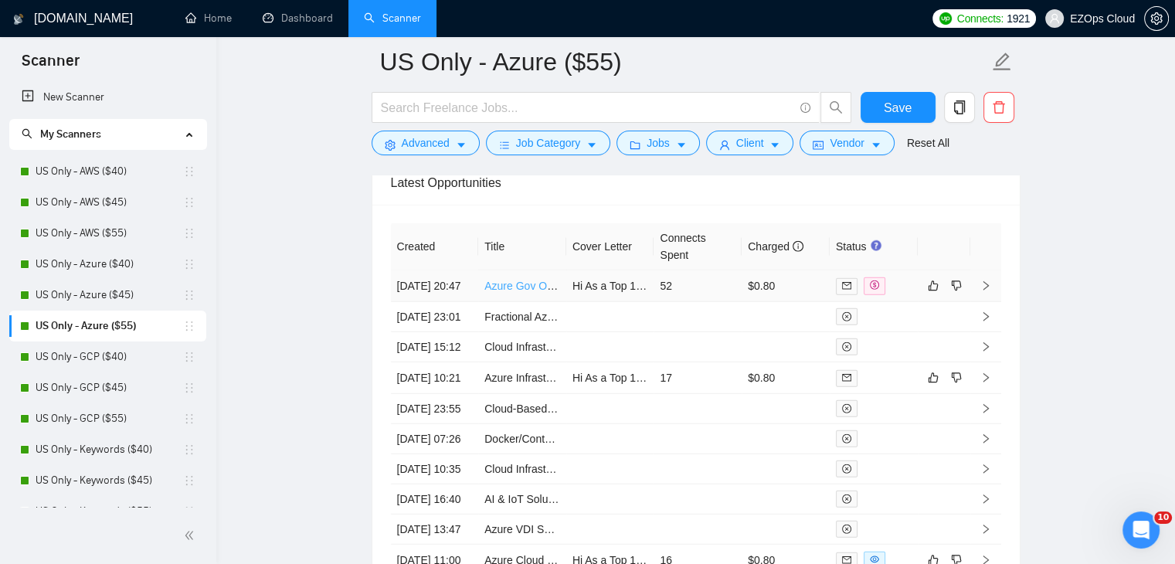
click at [531, 280] on link "Azure Gov OpenAI Consultation" at bounding box center [561, 286] width 154 height 12
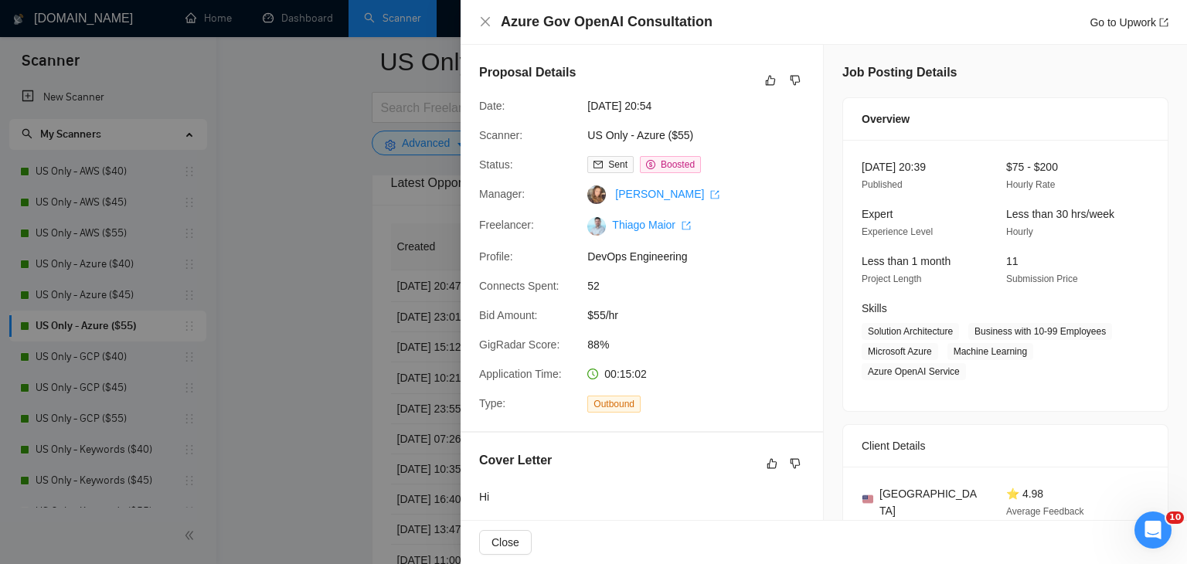
click at [368, 304] on div at bounding box center [593, 282] width 1187 height 564
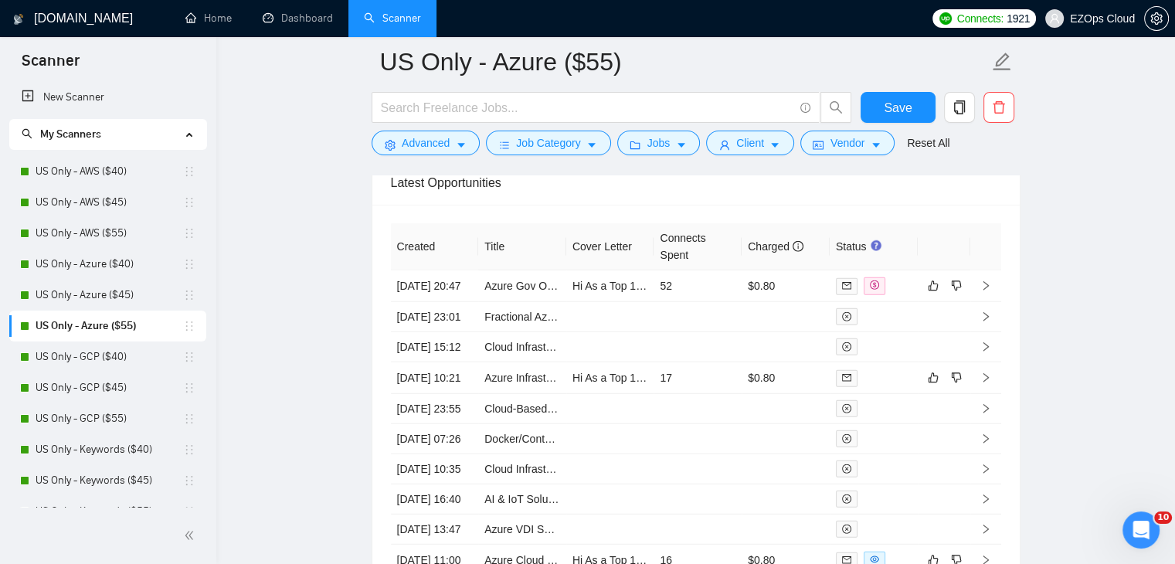
drag, startPoint x: 121, startPoint y: 362, endPoint x: 783, endPoint y: 260, distance: 670.9
click at [121, 362] on link "US Only - GCP ($40)" at bounding box center [110, 357] width 148 height 31
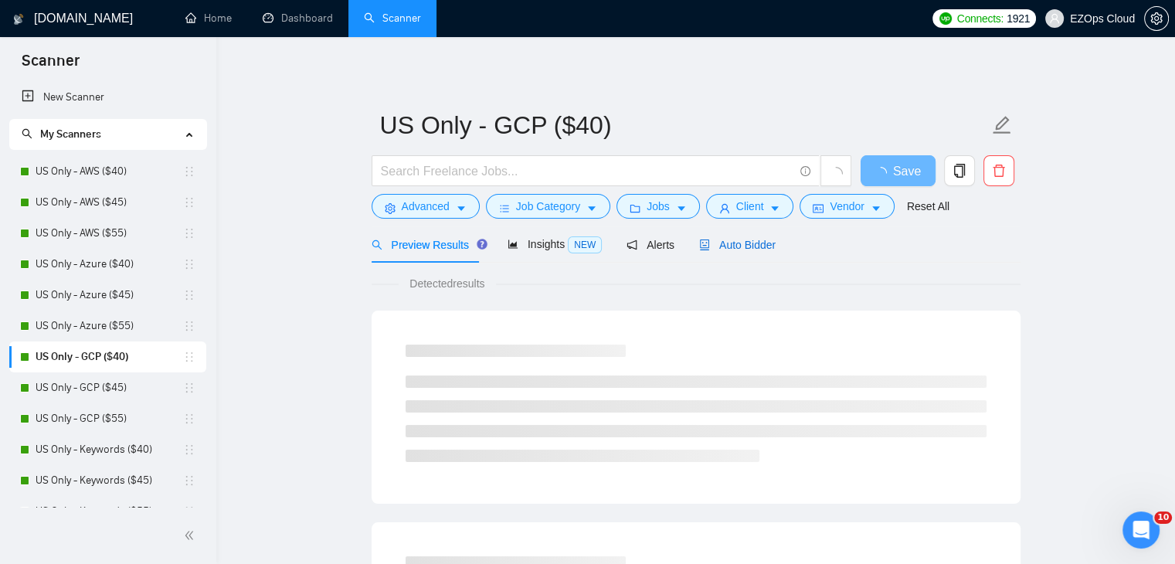
click at [741, 240] on span "Auto Bidder" at bounding box center [737, 245] width 76 height 12
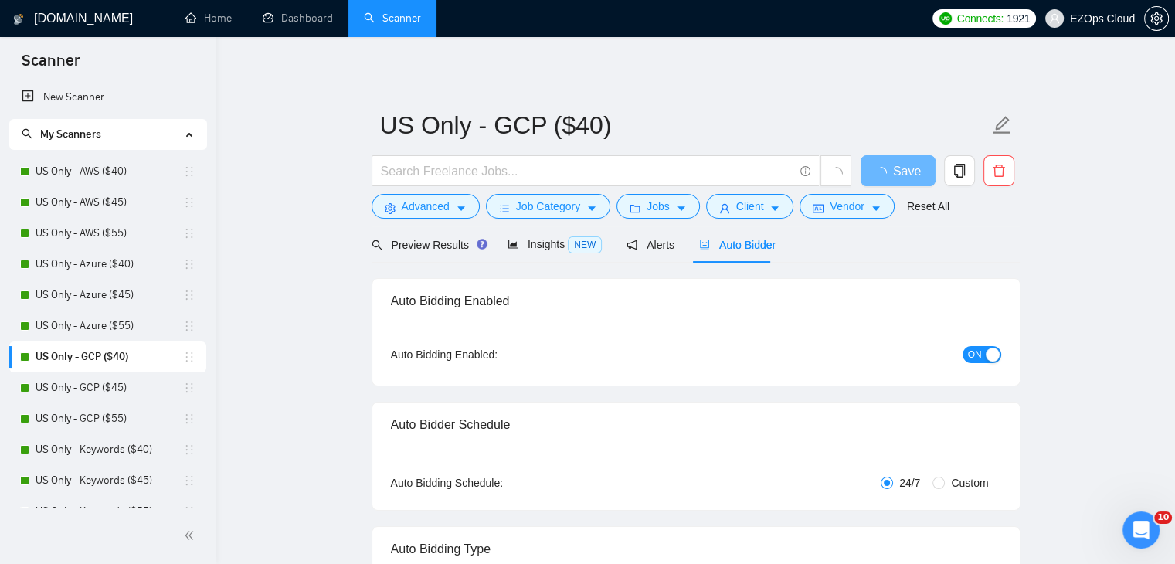
checkbox input "true"
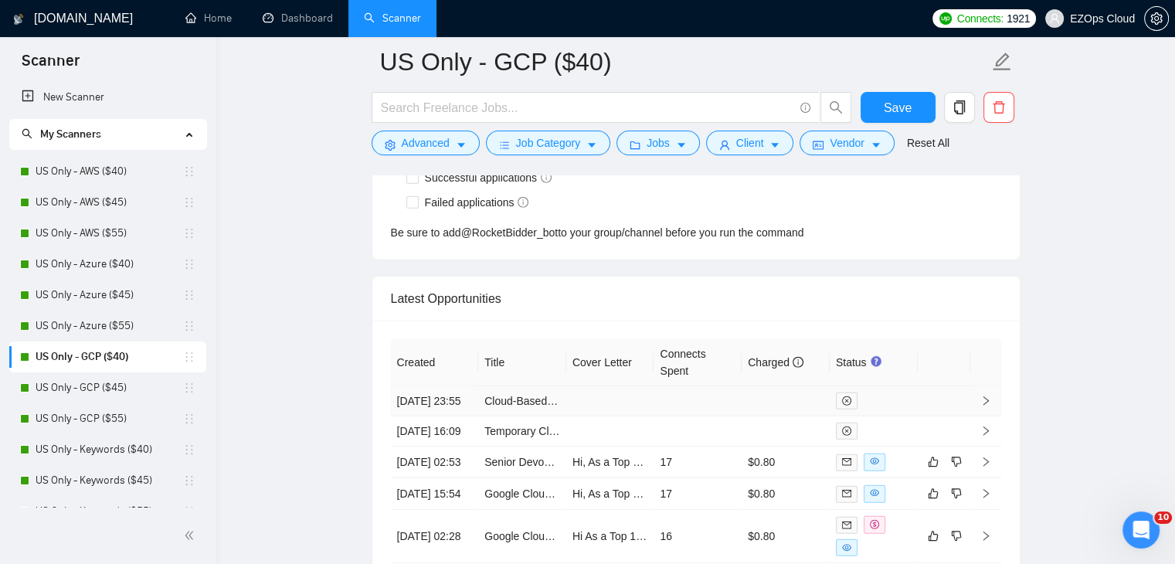
scroll to position [4002, 0]
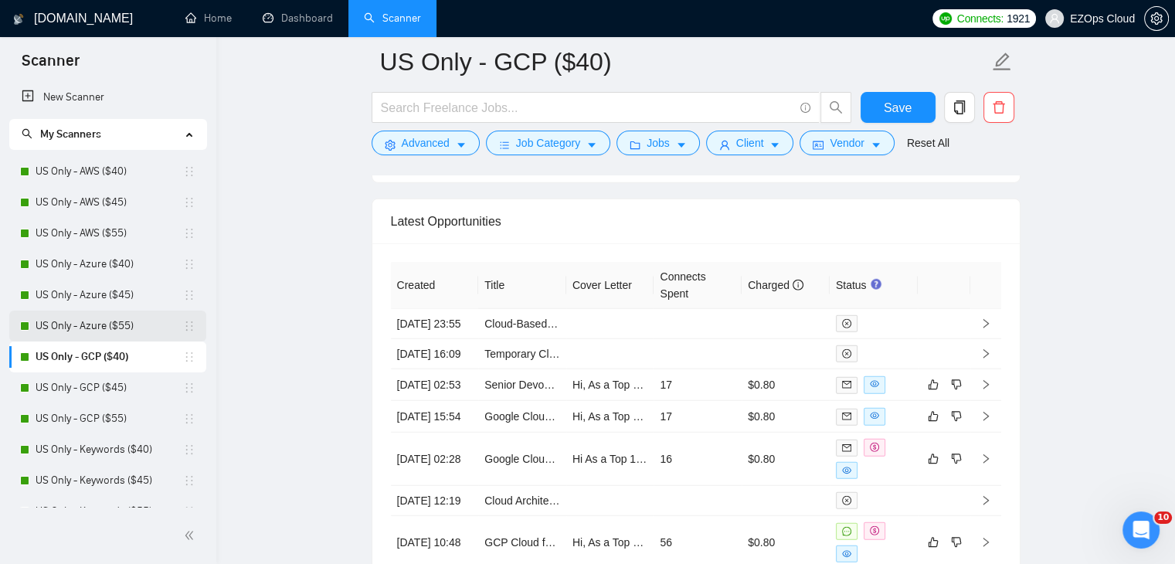
click at [85, 378] on link "US Only - GCP ($45)" at bounding box center [110, 387] width 148 height 31
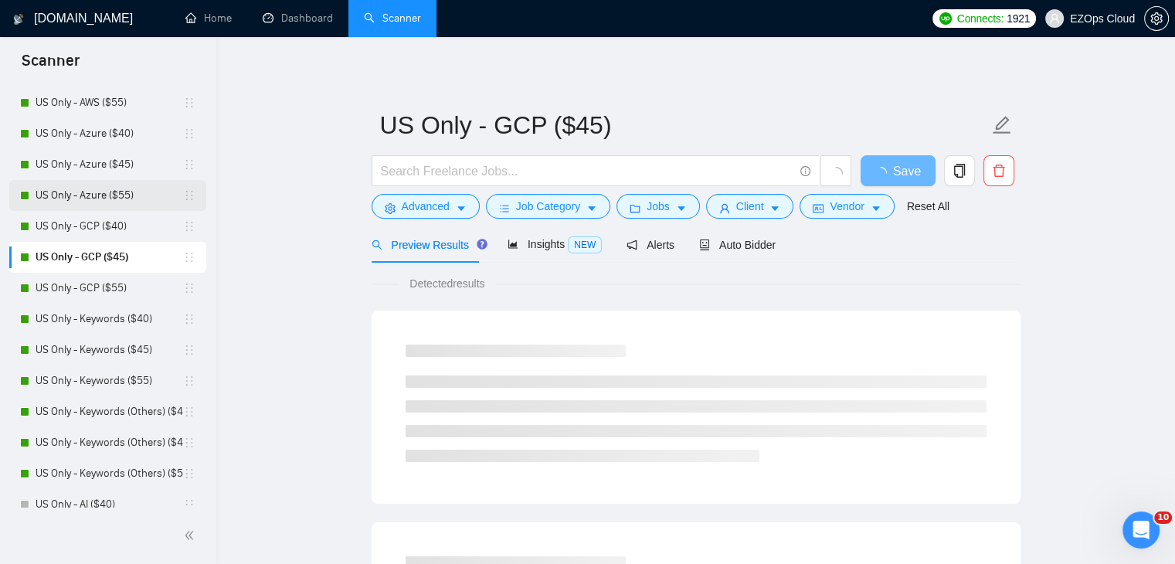
scroll to position [155, 0]
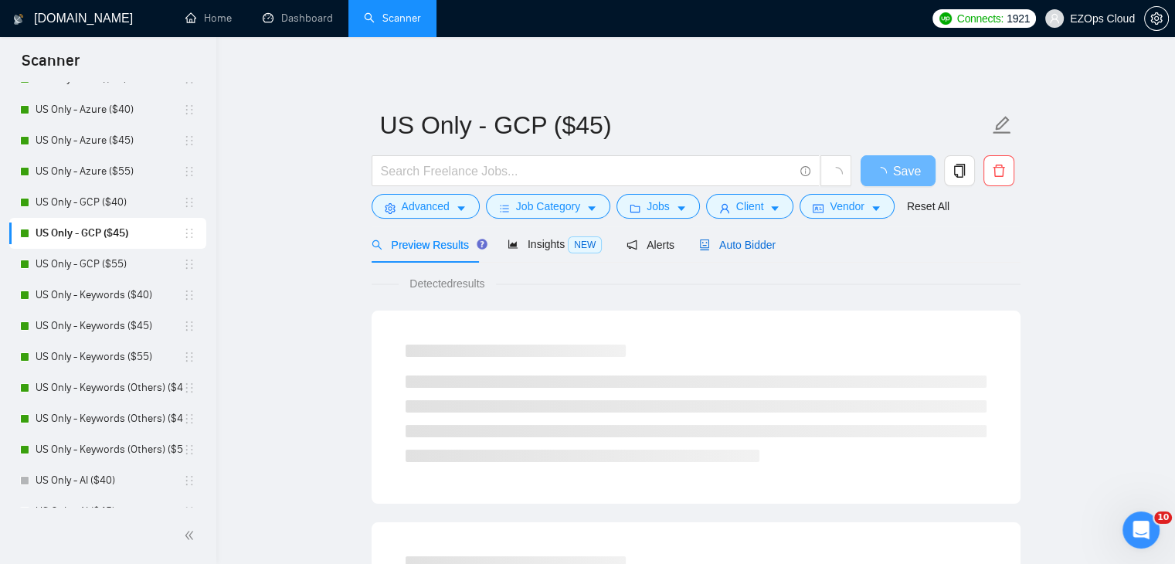
click at [731, 250] on span "Auto Bidder" at bounding box center [737, 245] width 76 height 12
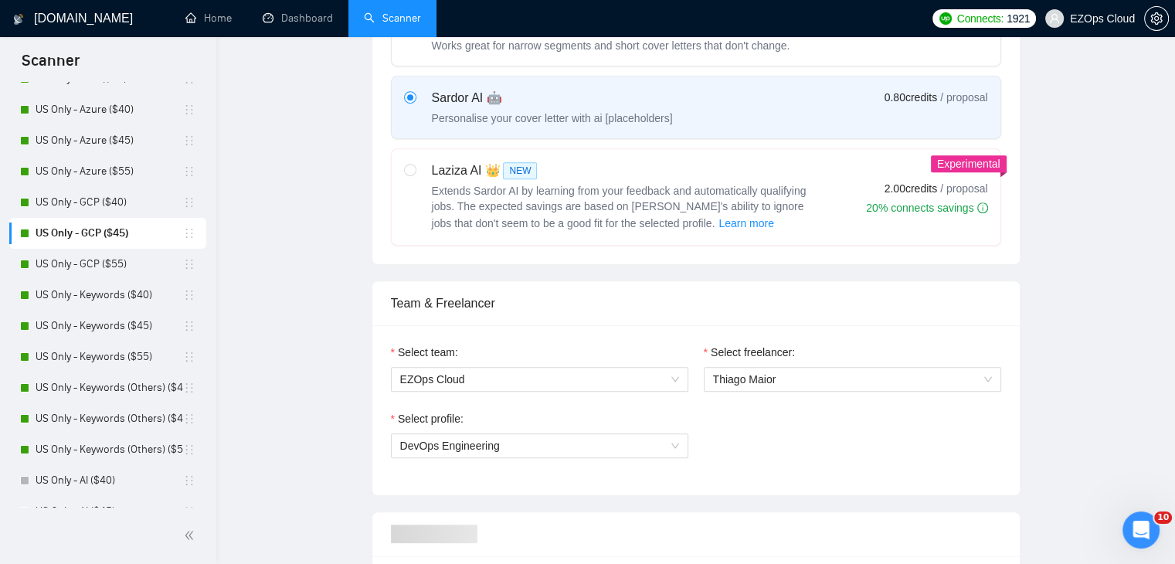
checkbox input "true"
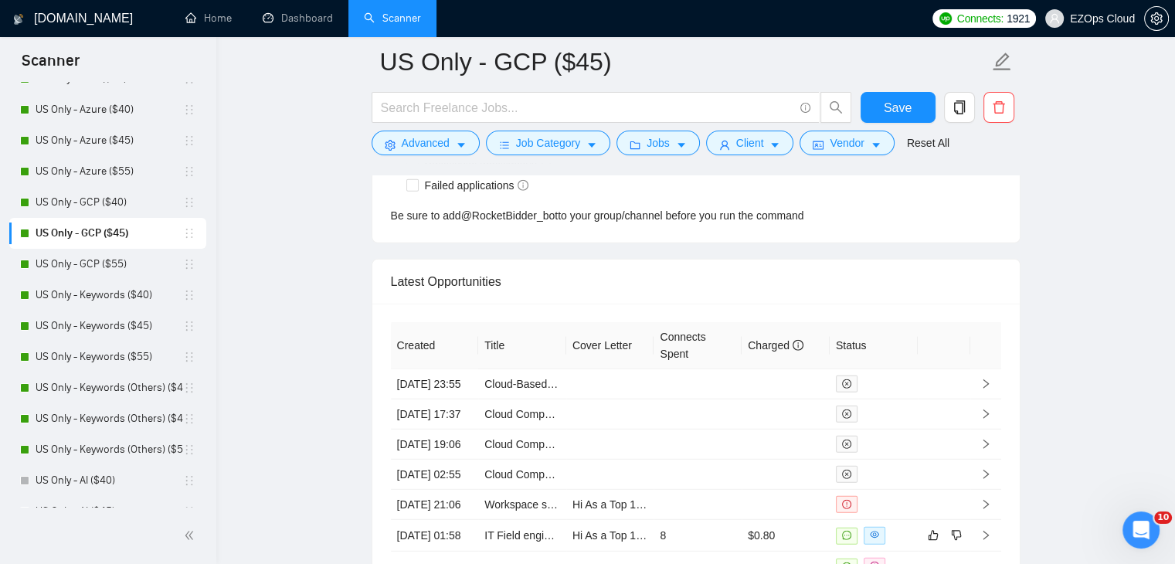
scroll to position [4146, 0]
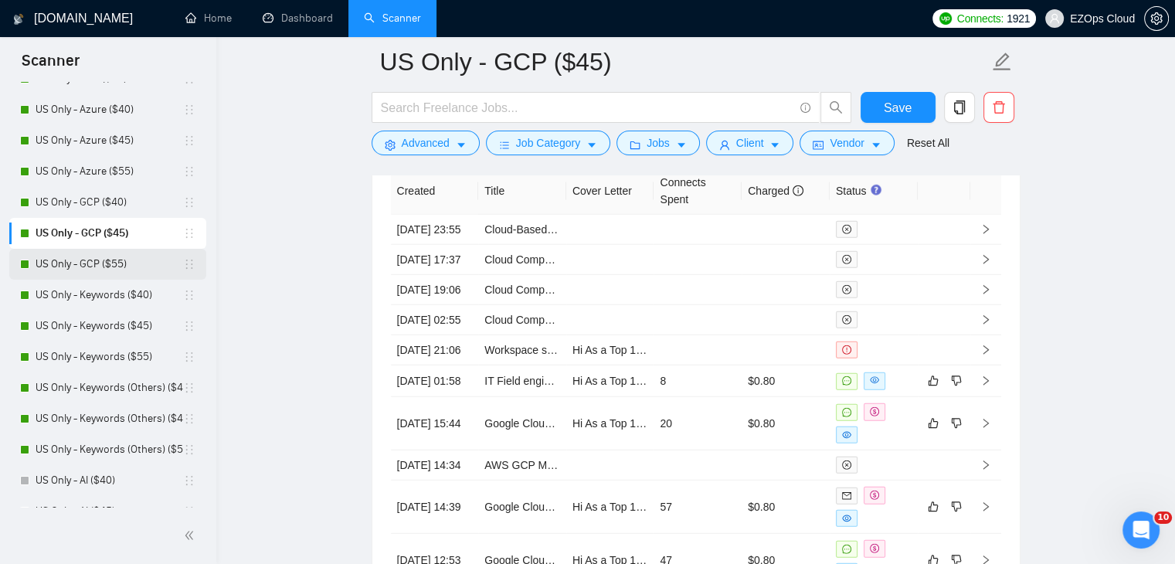
click at [100, 275] on link "US Only - GCP ($55)" at bounding box center [110, 264] width 148 height 31
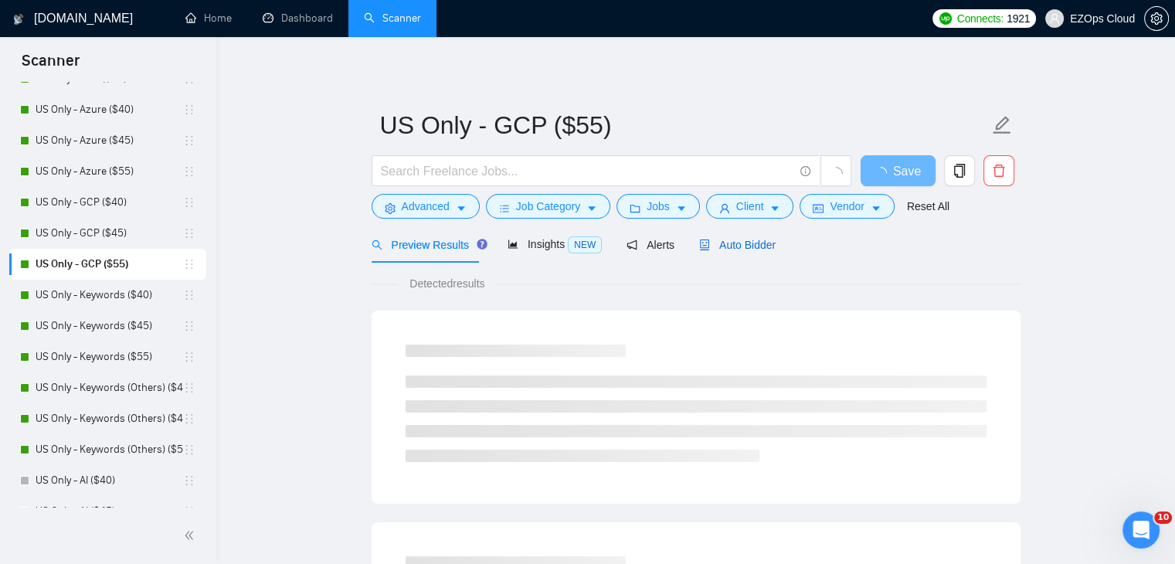
click at [737, 245] on span "Auto Bidder" at bounding box center [737, 245] width 76 height 12
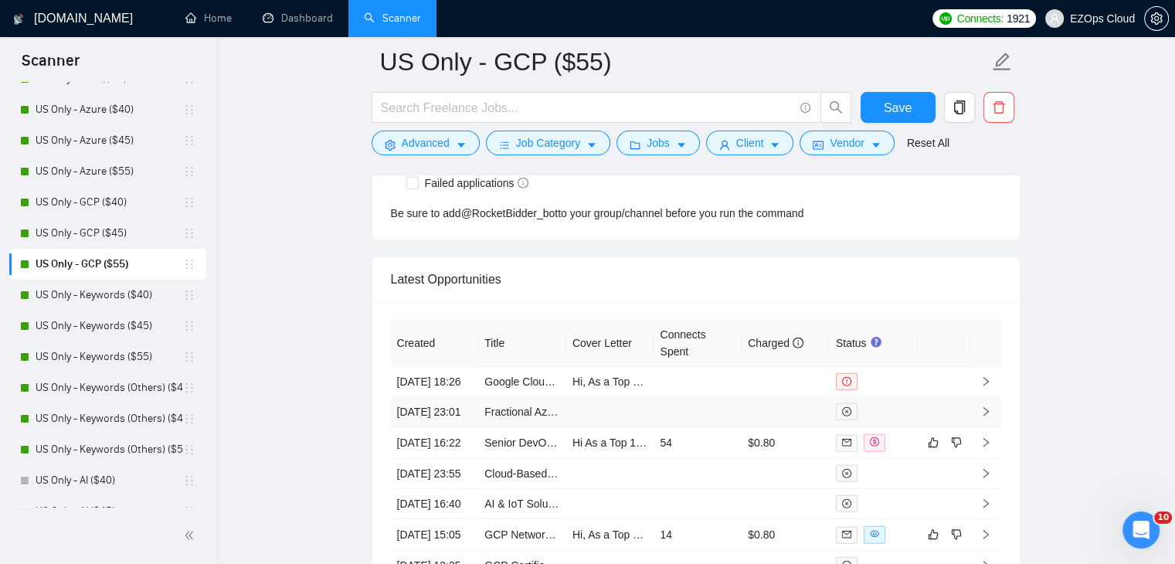
scroll to position [4071, 0]
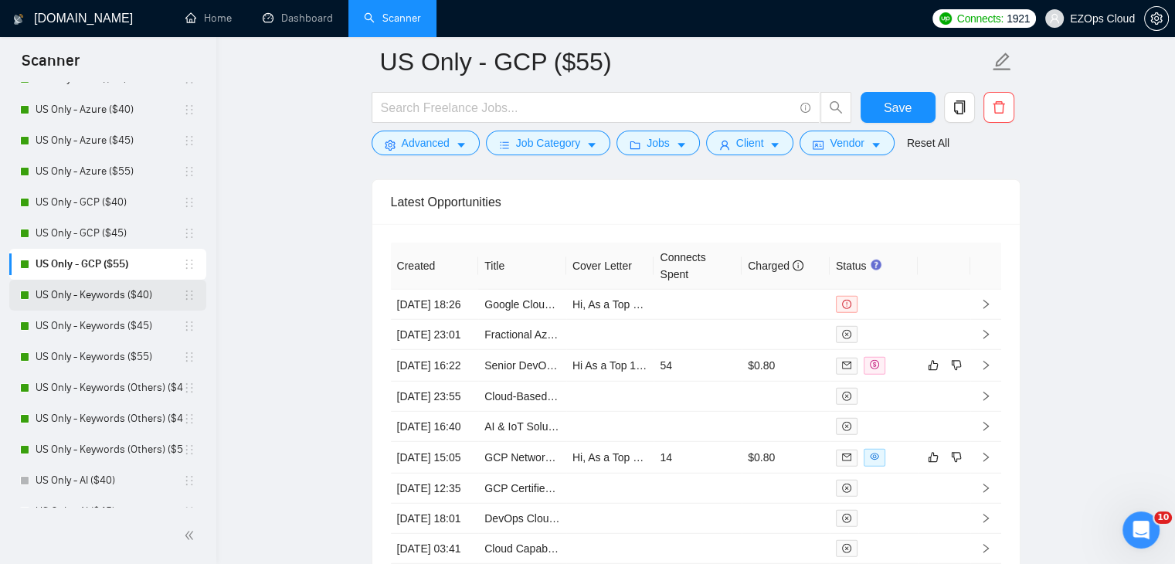
click at [108, 294] on link "US Only - Keywords ($40)" at bounding box center [110, 295] width 148 height 31
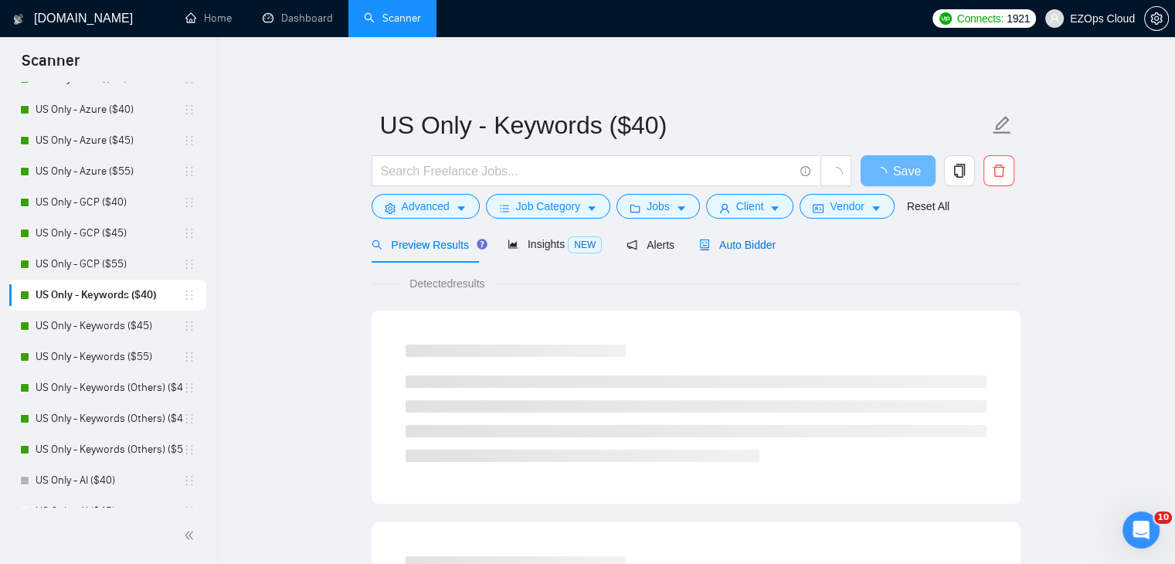
click at [708, 251] on div "Auto Bidder" at bounding box center [737, 244] width 76 height 17
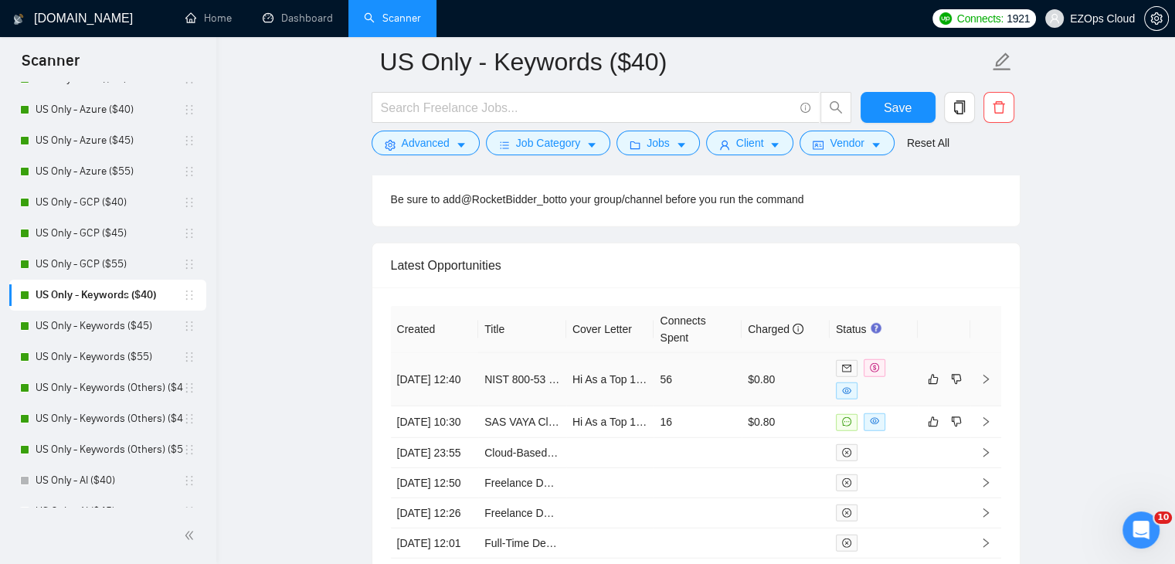
scroll to position [4087, 0]
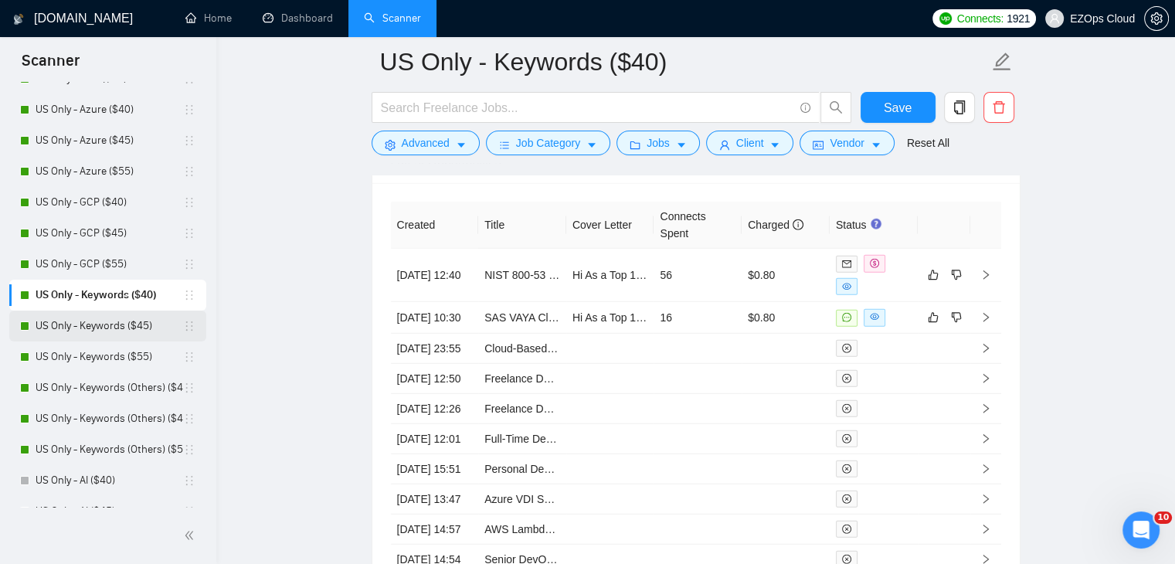
click at [142, 321] on link "US Only - Keywords ($45)" at bounding box center [110, 326] width 148 height 31
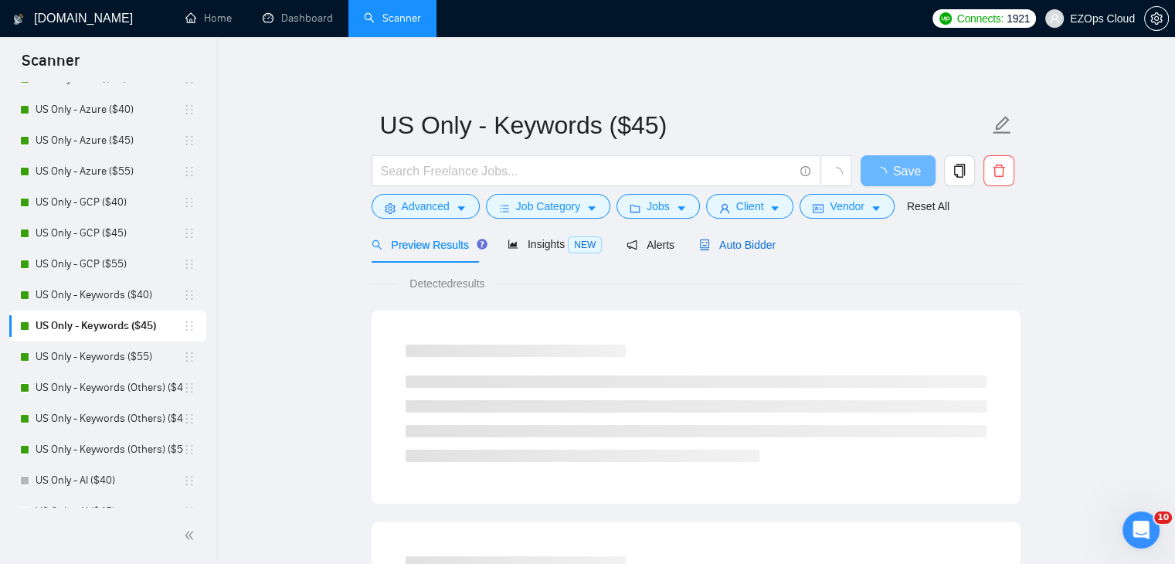
click at [746, 242] on span "Auto Bidder" at bounding box center [737, 245] width 76 height 12
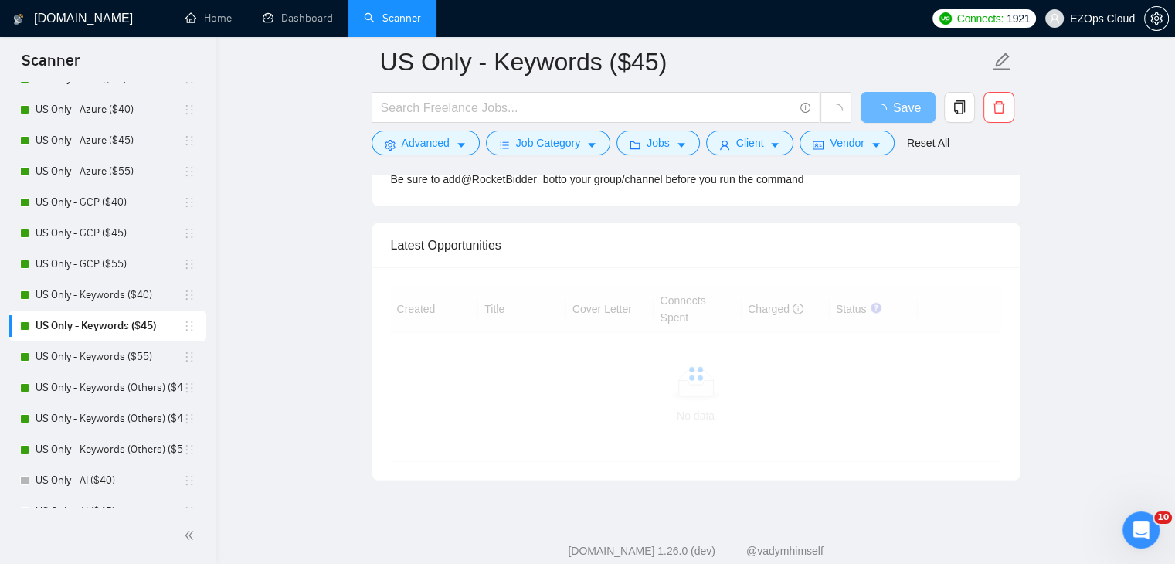
drag, startPoint x: 1186, startPoint y: 481, endPoint x: 31, endPoint y: 16, distance: 1245.0
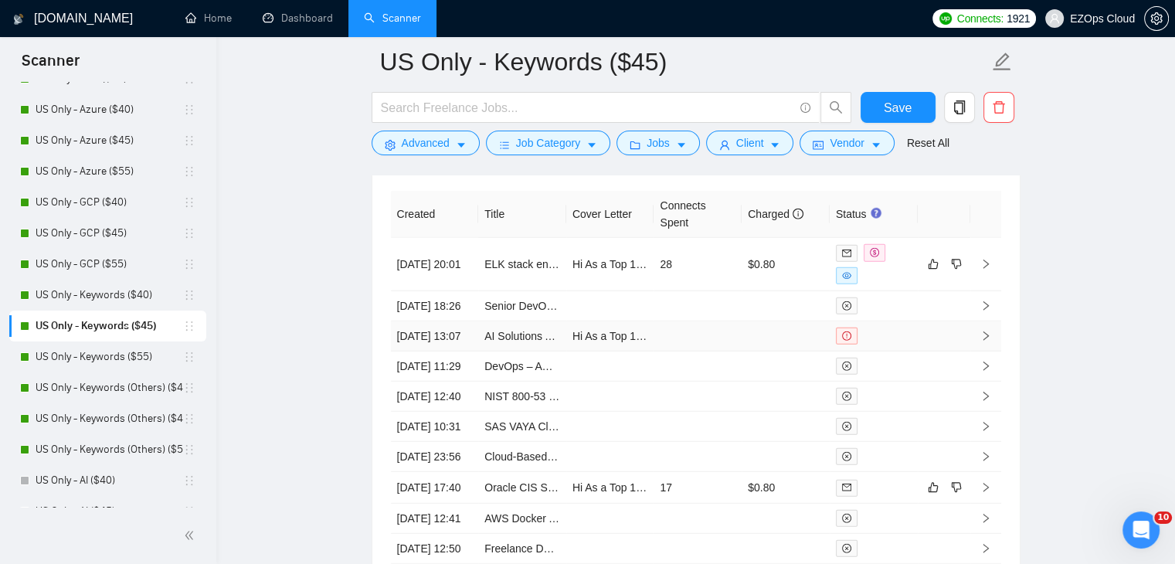
scroll to position [4046, 0]
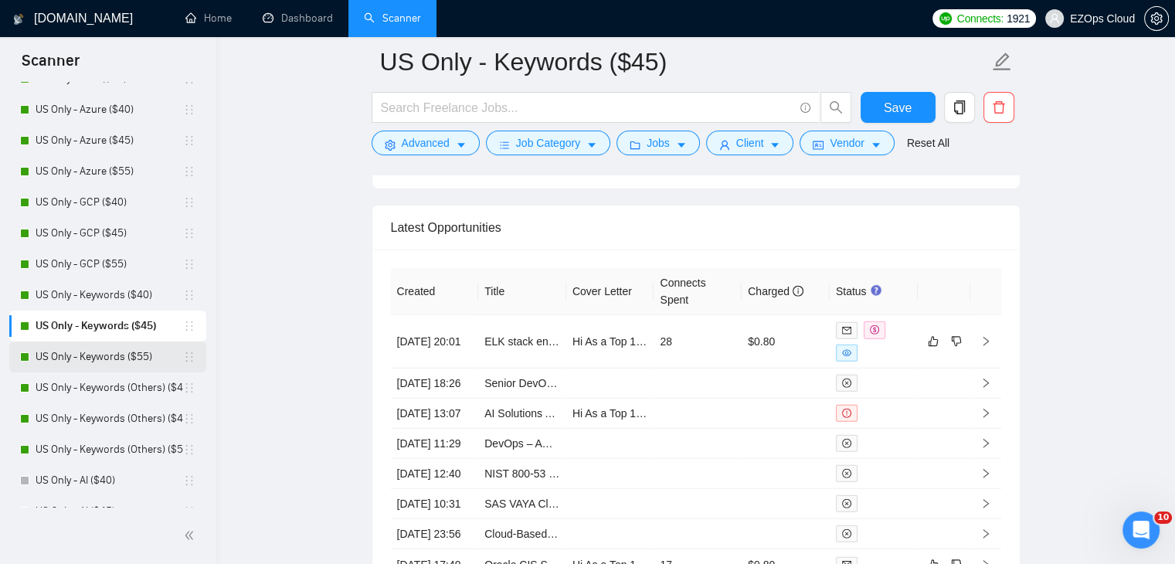
click at [110, 350] on link "US Only - Keywords ($55)" at bounding box center [110, 357] width 148 height 31
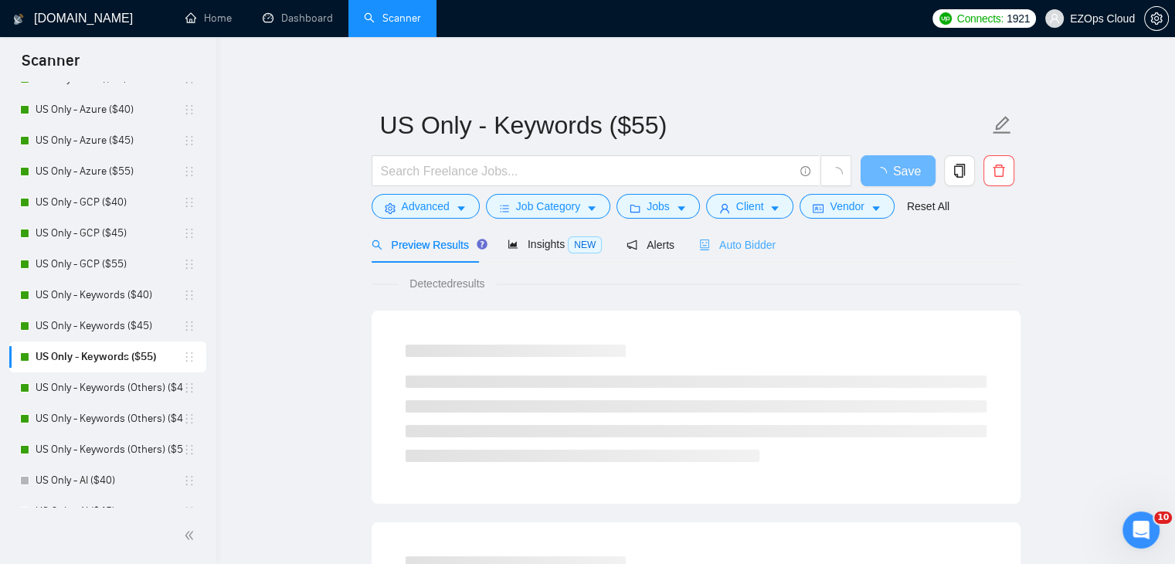
click at [753, 253] on div "Auto Bidder" at bounding box center [737, 244] width 76 height 36
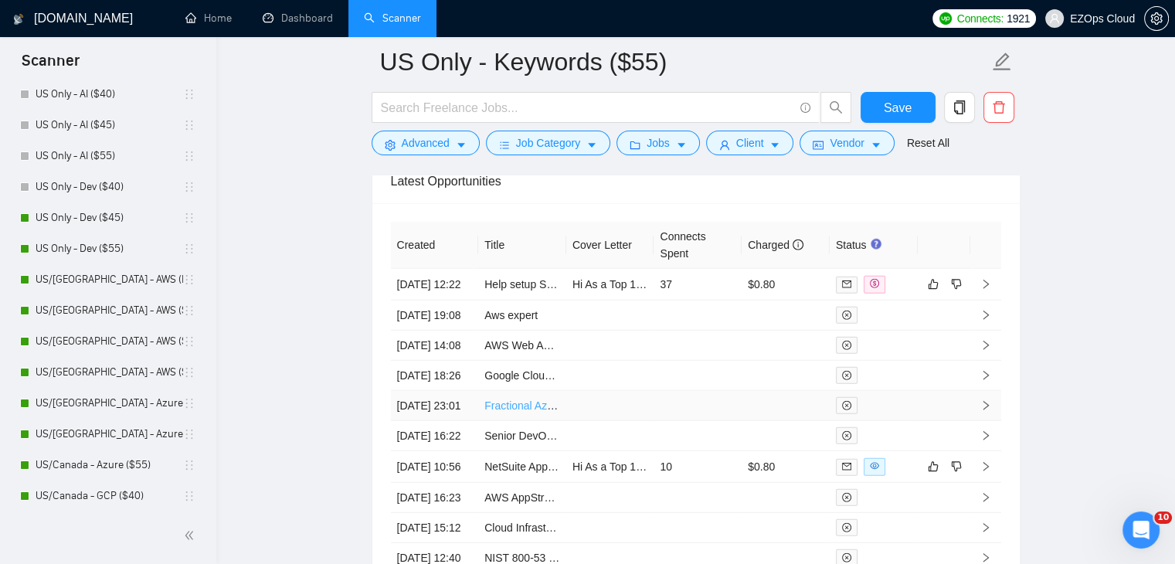
scroll to position [4040, 0]
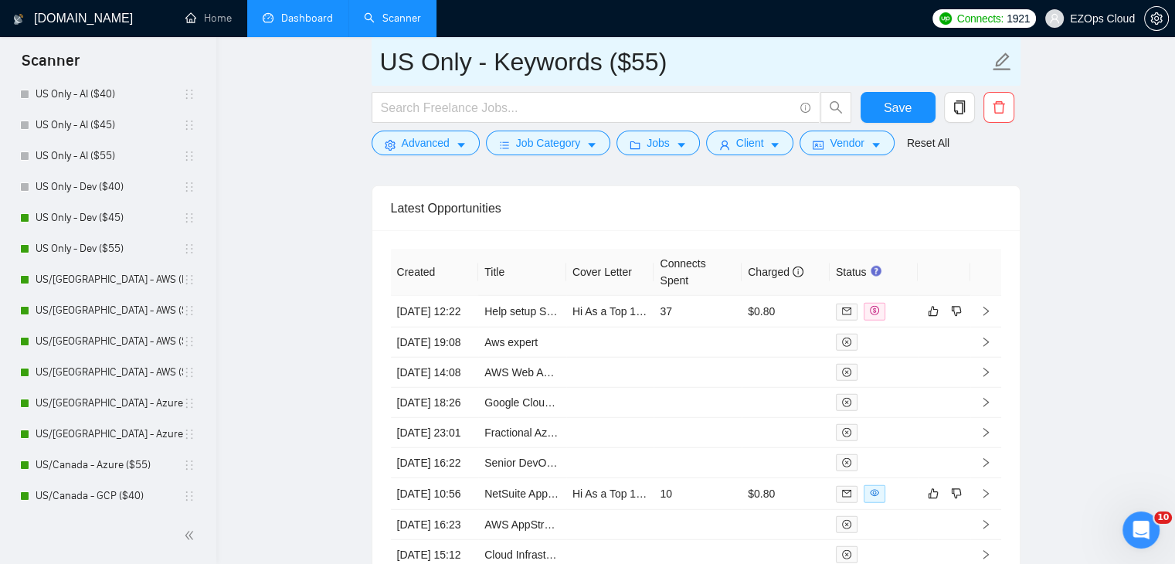
drag, startPoint x: 680, startPoint y: 66, endPoint x: 346, endPoint y: 25, distance: 336.3
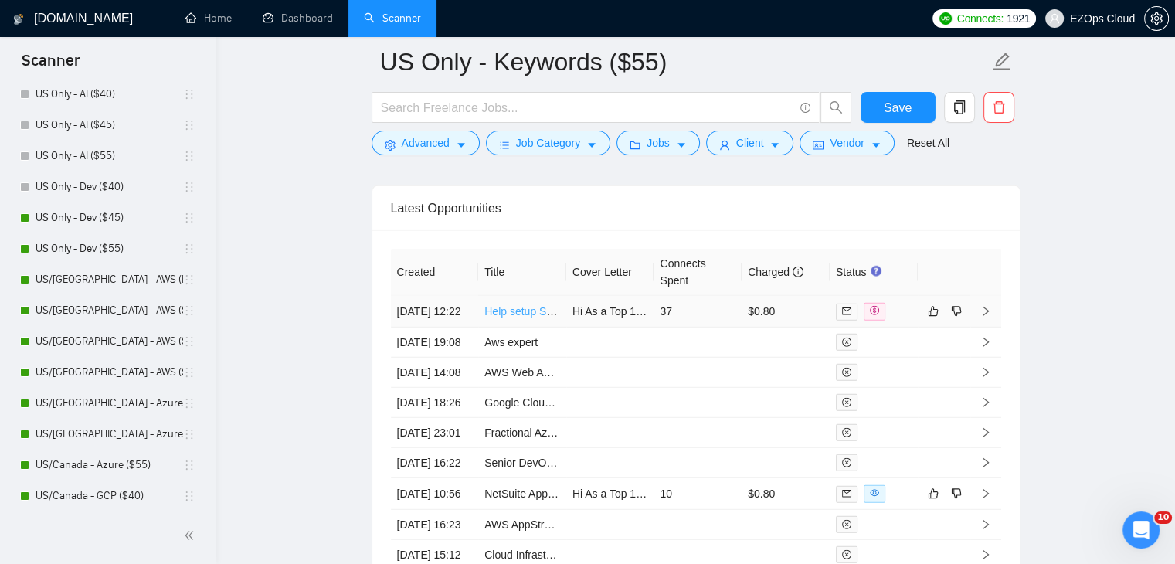
click at [522, 316] on link "Help setup SharePoint environment" at bounding box center [569, 311] width 171 height 12
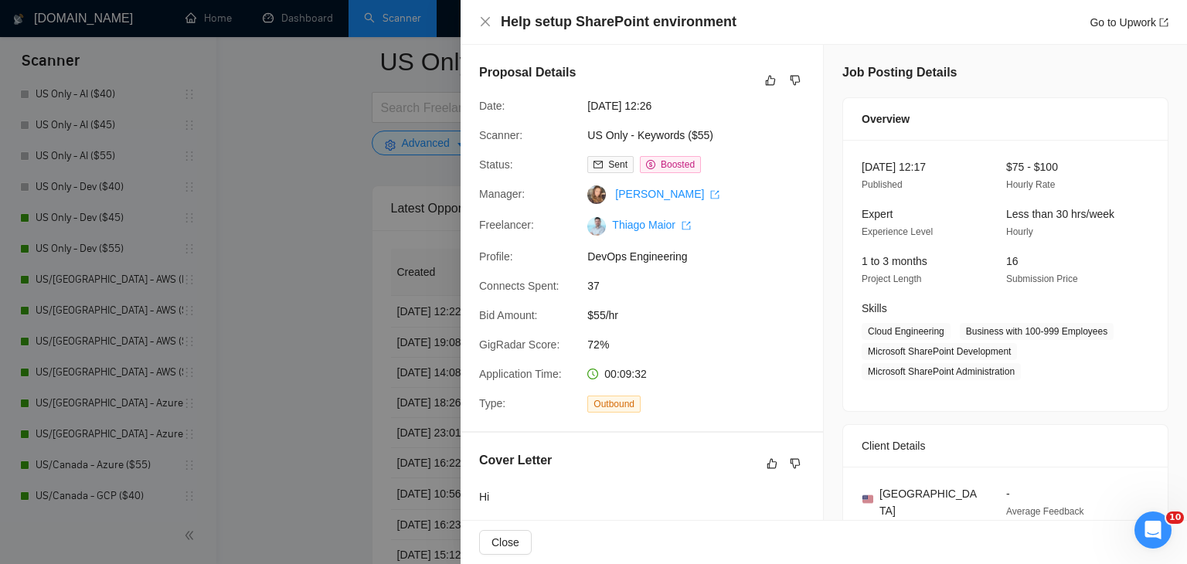
click at [260, 313] on div at bounding box center [593, 282] width 1187 height 564
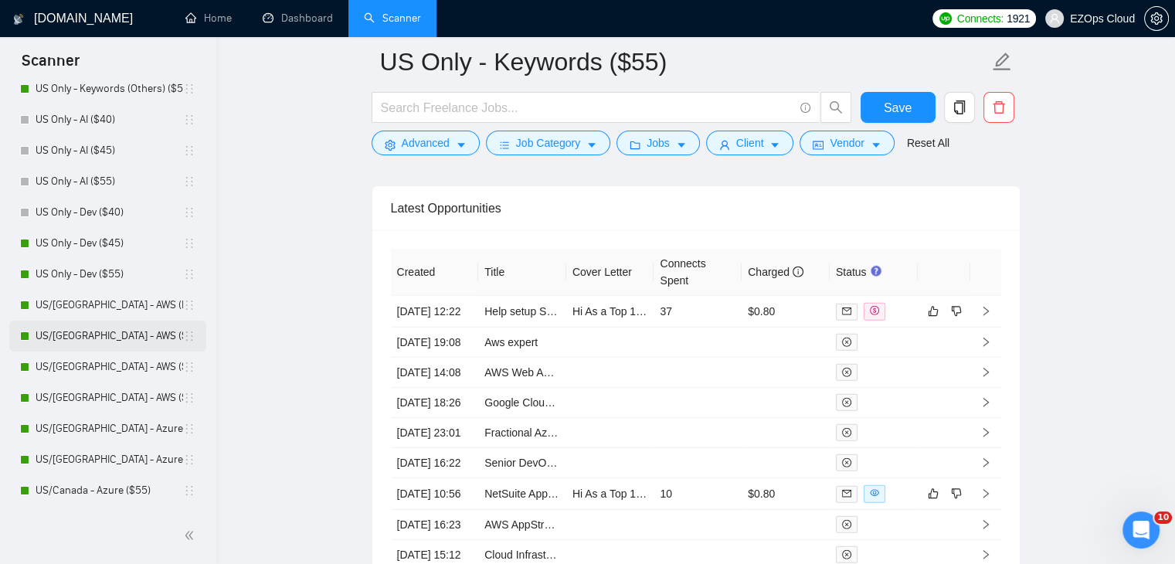
scroll to position [541, 0]
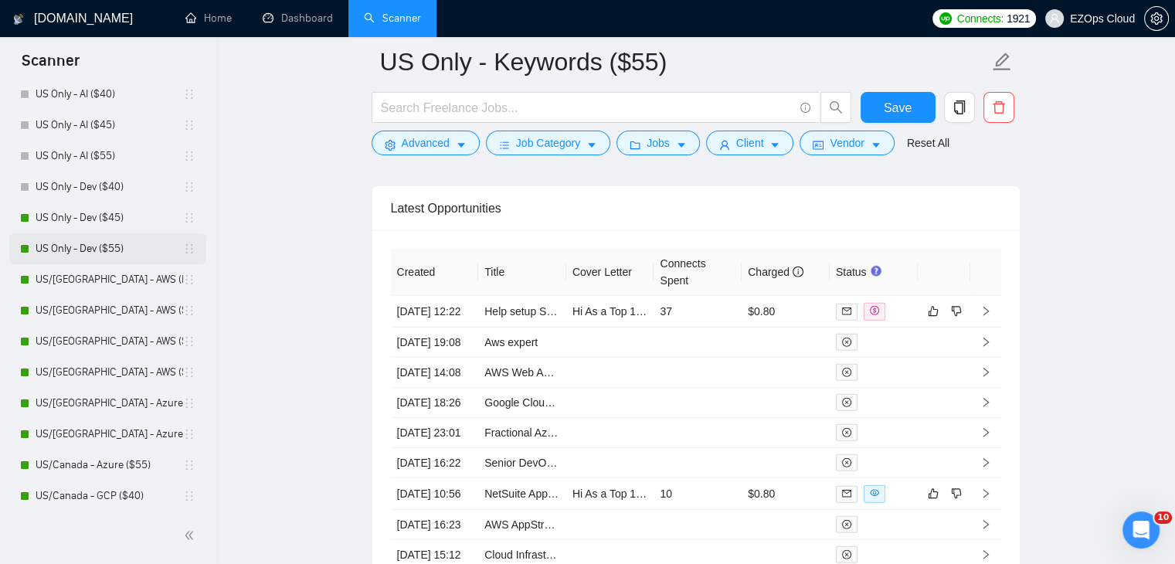
drag, startPoint x: 104, startPoint y: 288, endPoint x: 114, endPoint y: 257, distance: 32.5
click at [104, 288] on link "US/[GEOGRAPHIC_DATA] - AWS (Best Clients) ($55)" at bounding box center [110, 279] width 148 height 31
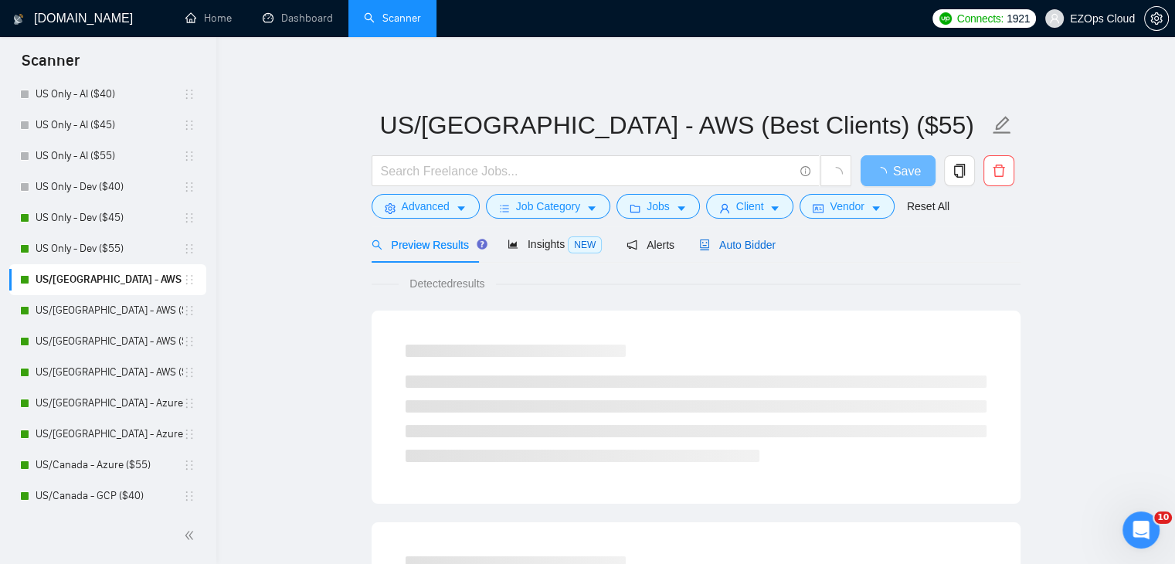
click at [743, 241] on span "Auto Bidder" at bounding box center [737, 245] width 76 height 12
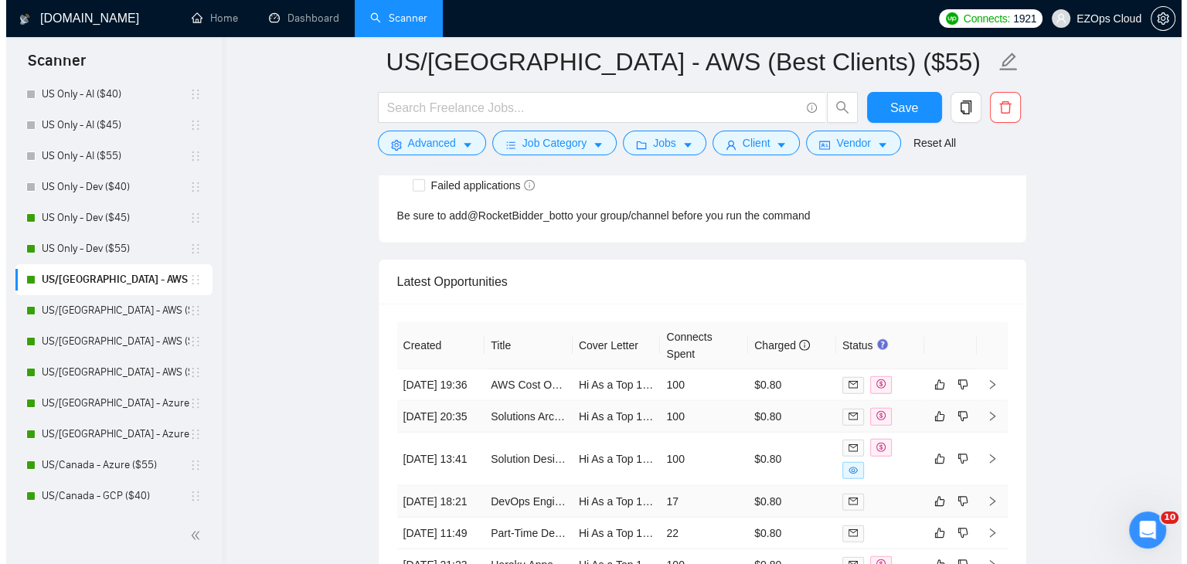
scroll to position [3968, 0]
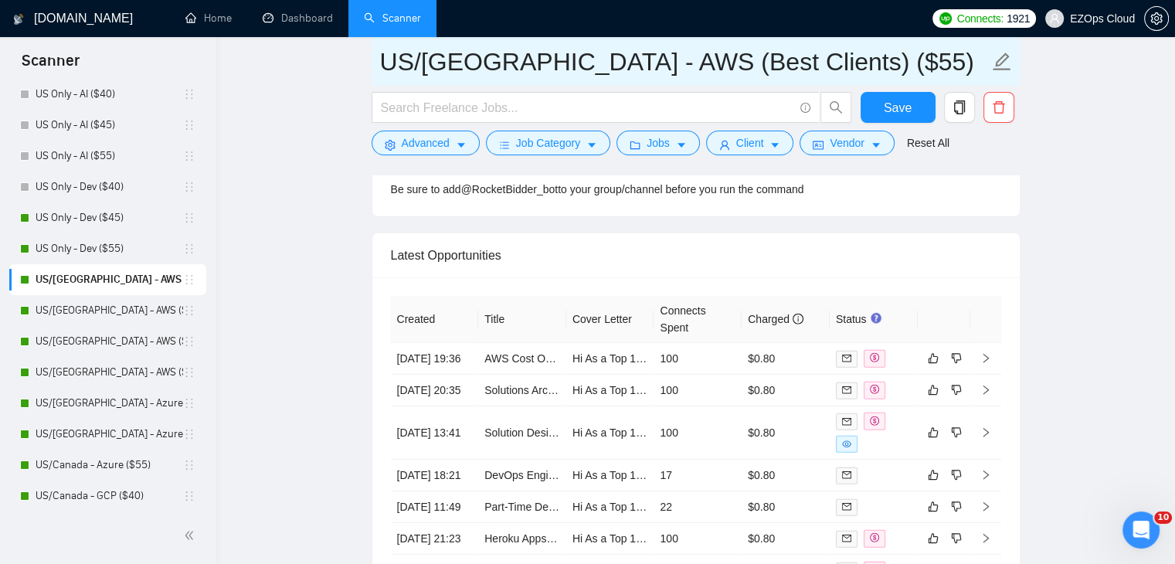
drag, startPoint x: 820, startPoint y: 69, endPoint x: 298, endPoint y: 39, distance: 522.4
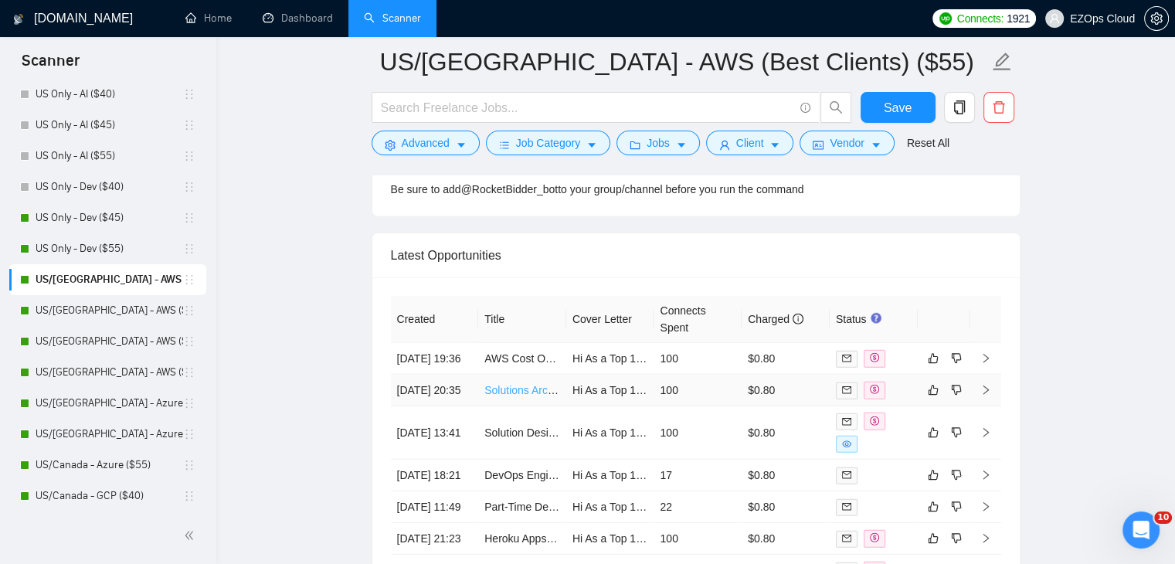
click at [517, 396] on link "Solutions Architect / Technical Architect for Website Diagram" at bounding box center [628, 390] width 289 height 12
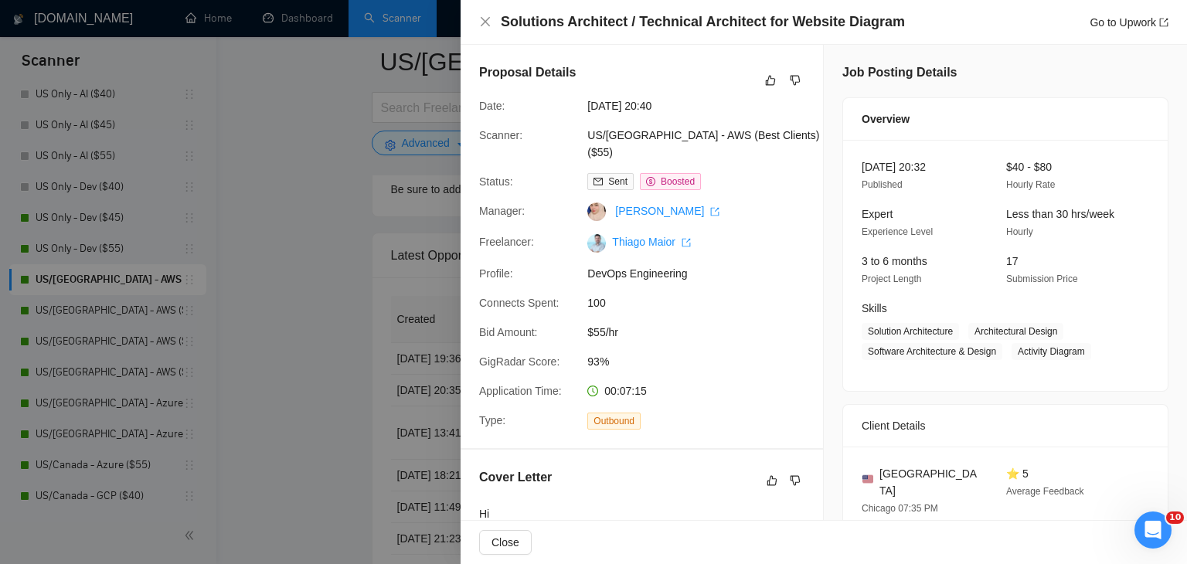
click at [371, 387] on div at bounding box center [593, 282] width 1187 height 564
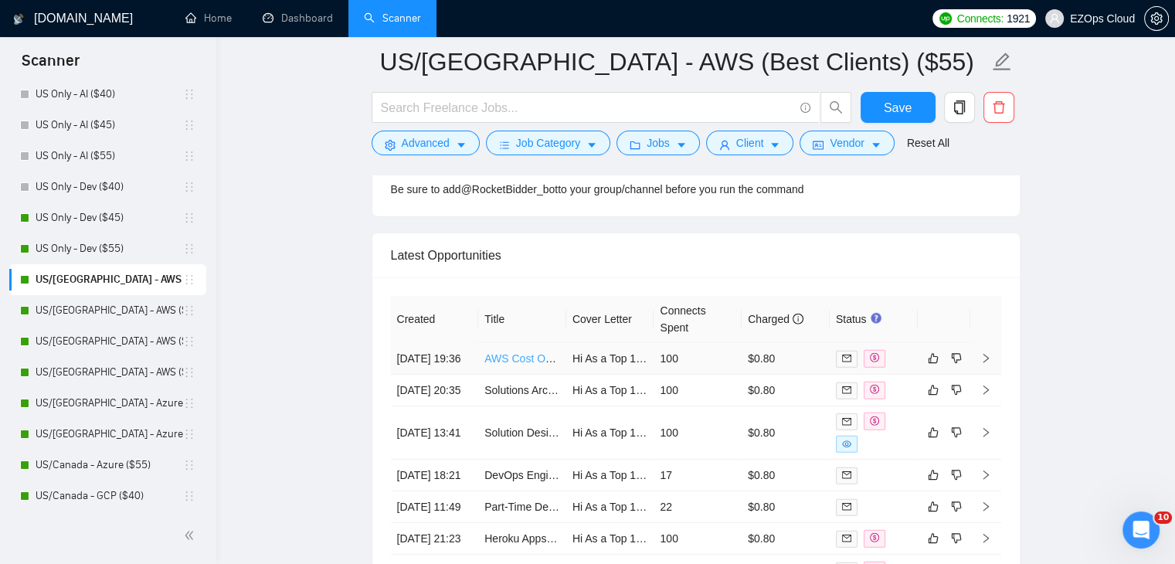
click at [518, 359] on link "AWS Cost Optimization Expert Needed" at bounding box center [578, 358] width 188 height 12
